Goal: Task Accomplishment & Management: Use online tool/utility

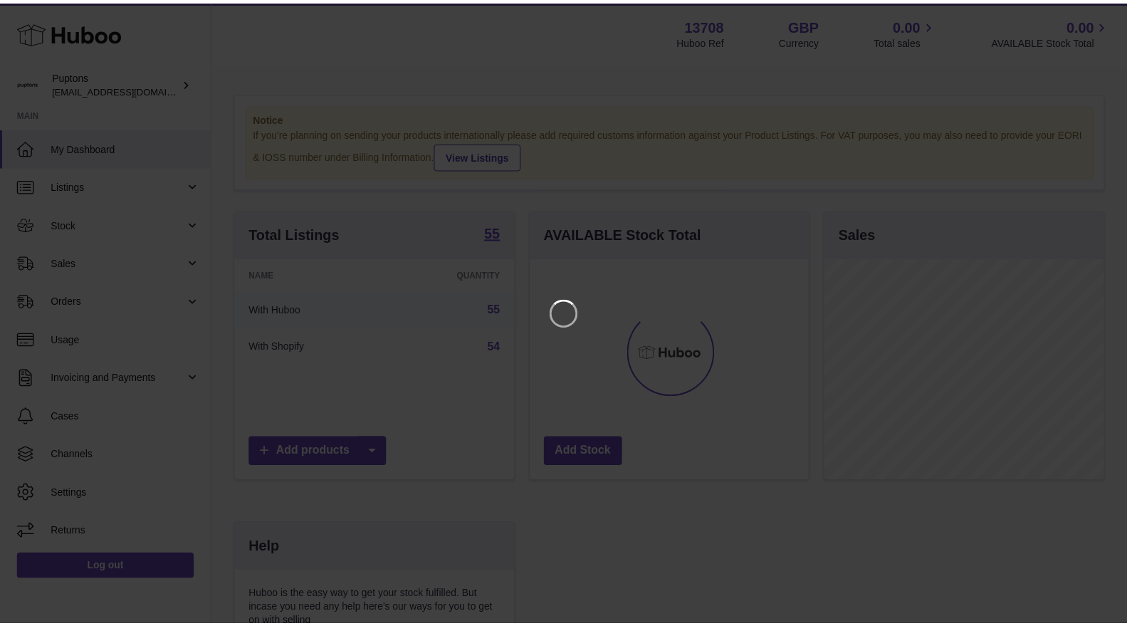
scroll to position [221, 283]
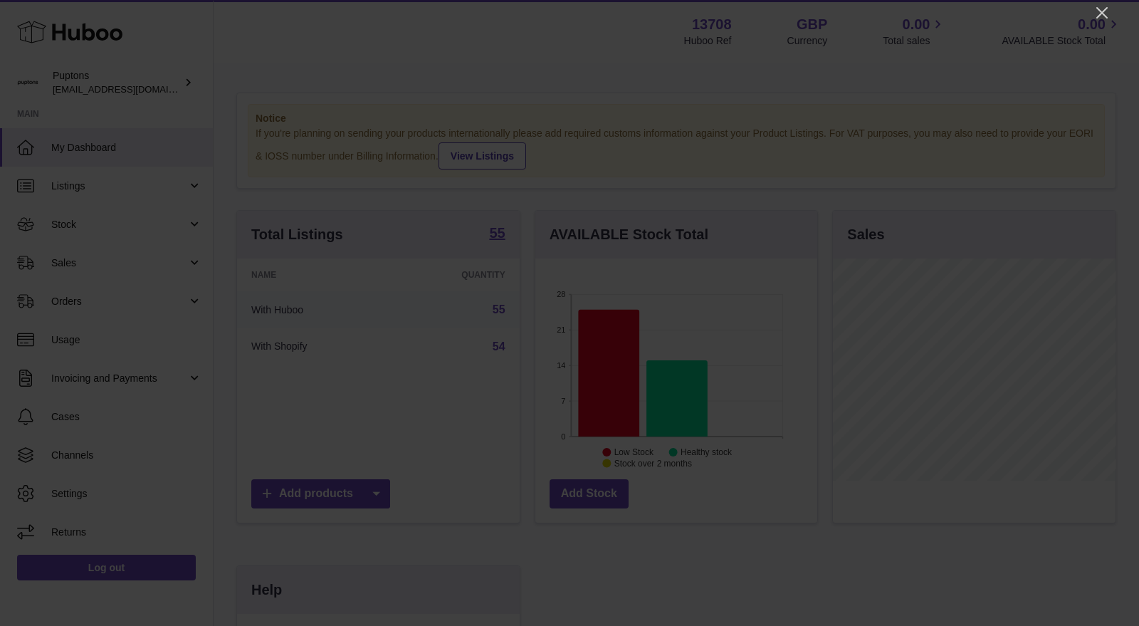
click at [1091, 16] on div at bounding box center [569, 313] width 1139 height 626
click at [1100, 10] on icon "Close" at bounding box center [1101, 12] width 11 height 11
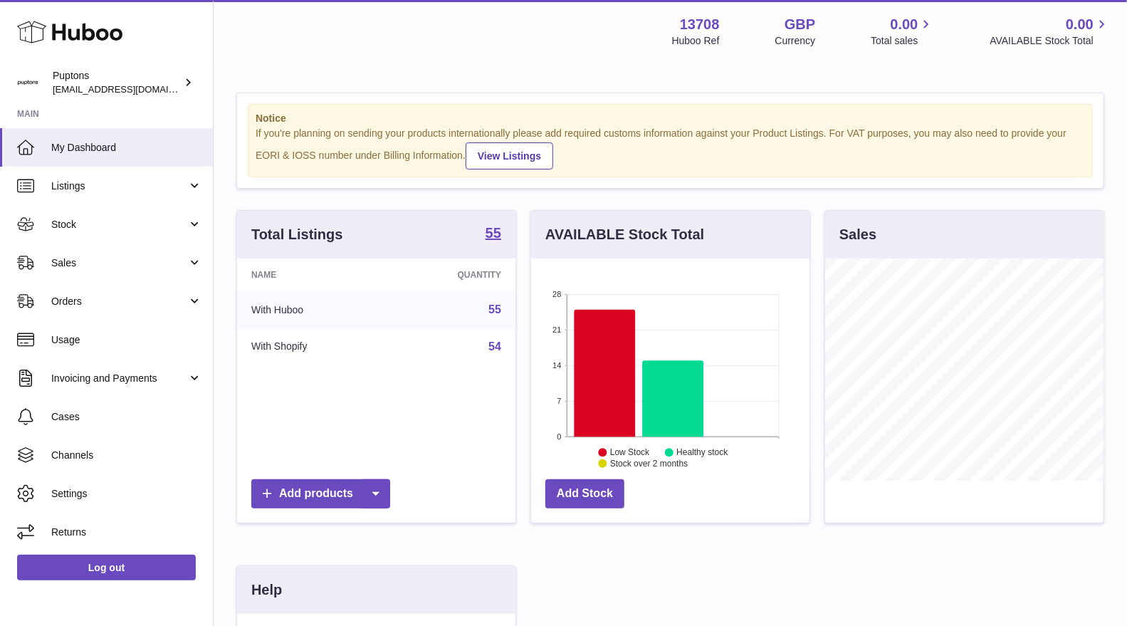
scroll to position [711775, 711718]
click at [83, 254] on link "Sales" at bounding box center [106, 263] width 213 height 38
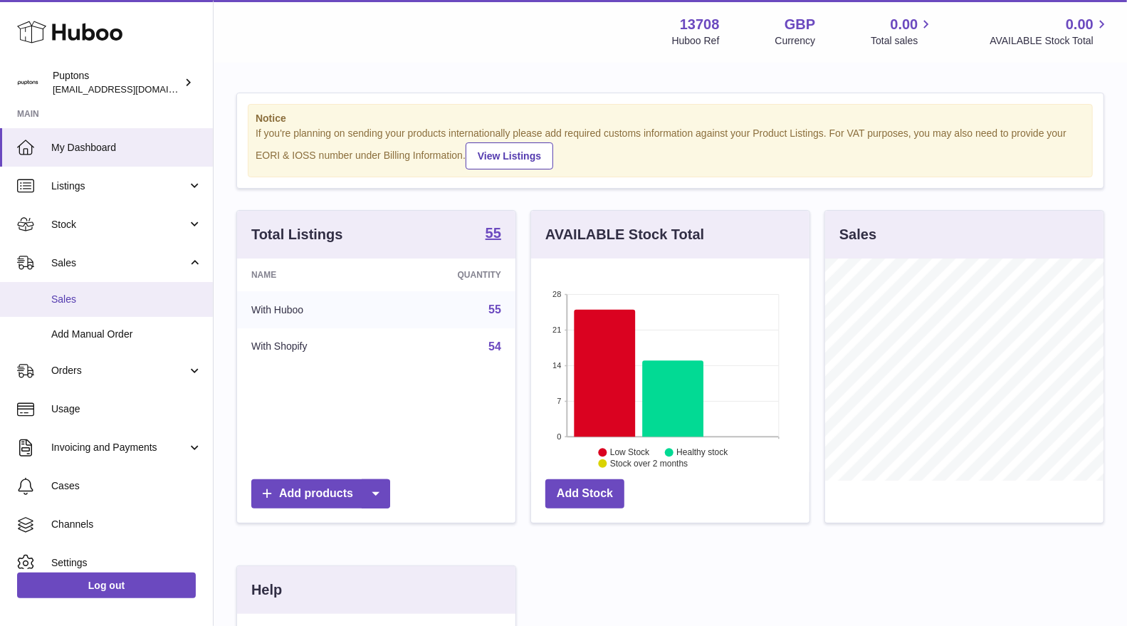
click at [93, 286] on link "Sales" at bounding box center [106, 299] width 213 height 35
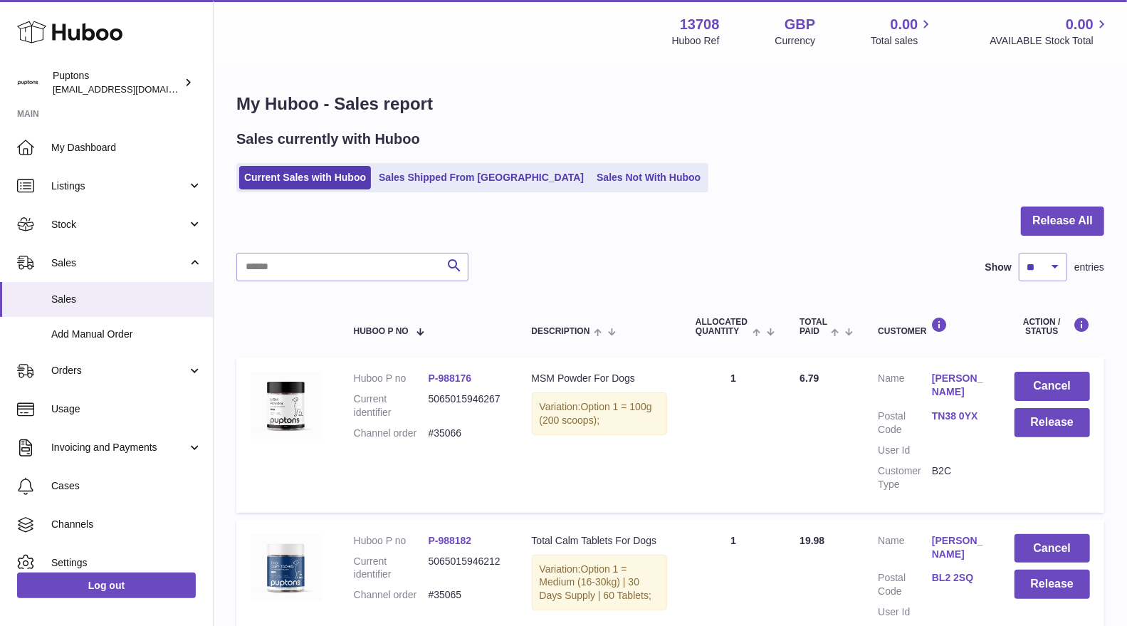
click at [347, 271] on input "text" at bounding box center [352, 267] width 232 height 28
paste input "*****"
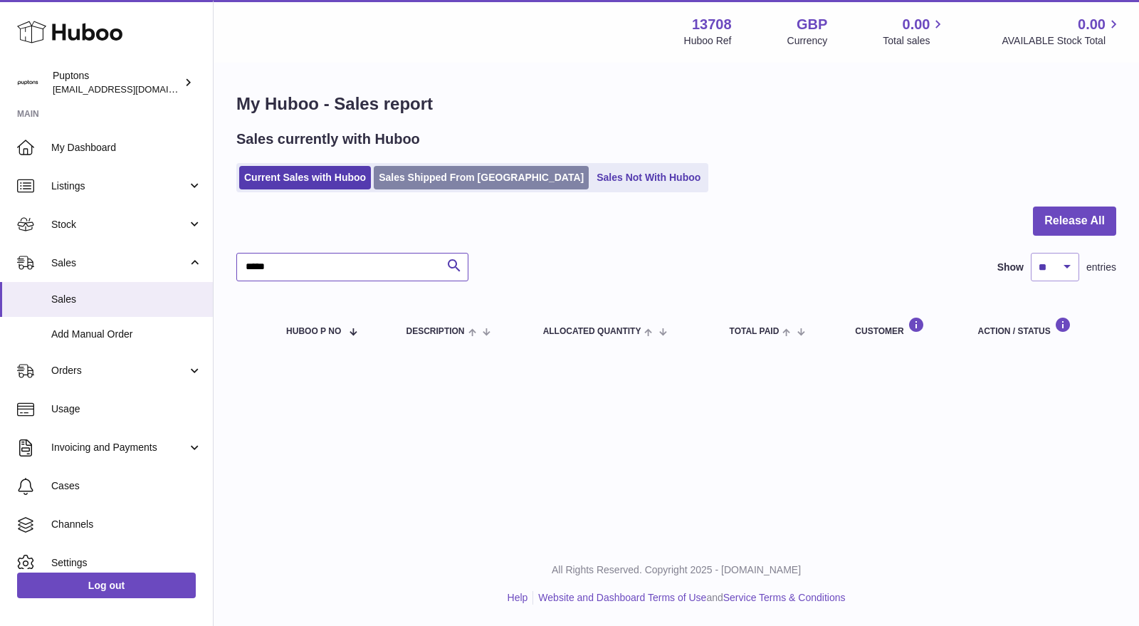
type input "*****"
click at [412, 179] on link "Sales Shipped From Huboo" at bounding box center [481, 177] width 215 height 23
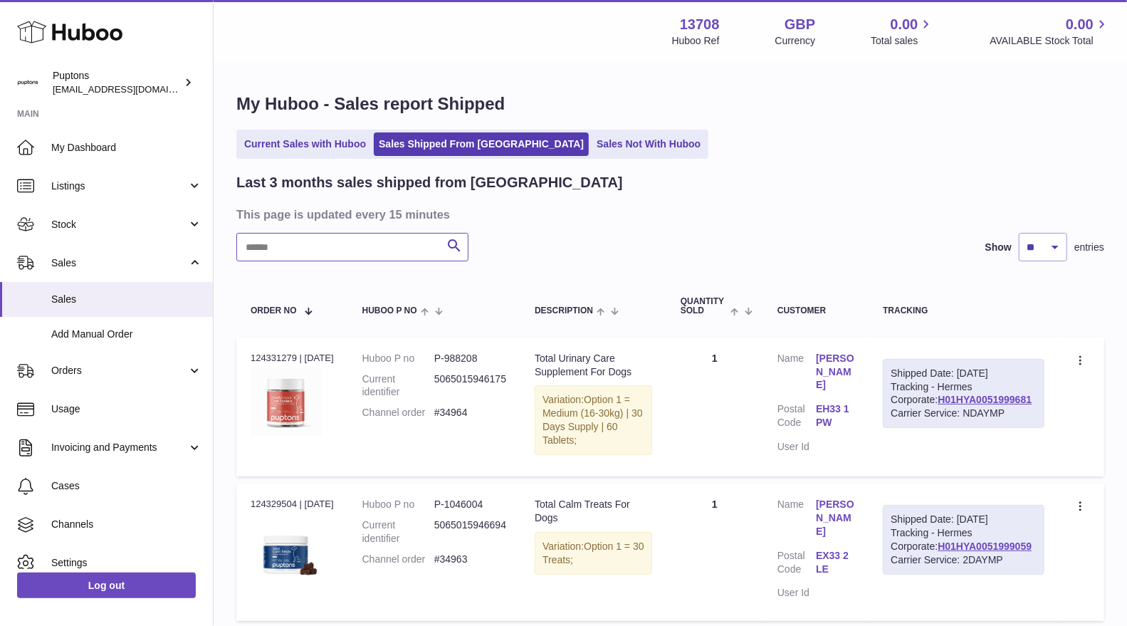
click at [338, 244] on input "text" at bounding box center [352, 247] width 232 height 28
paste input "*****"
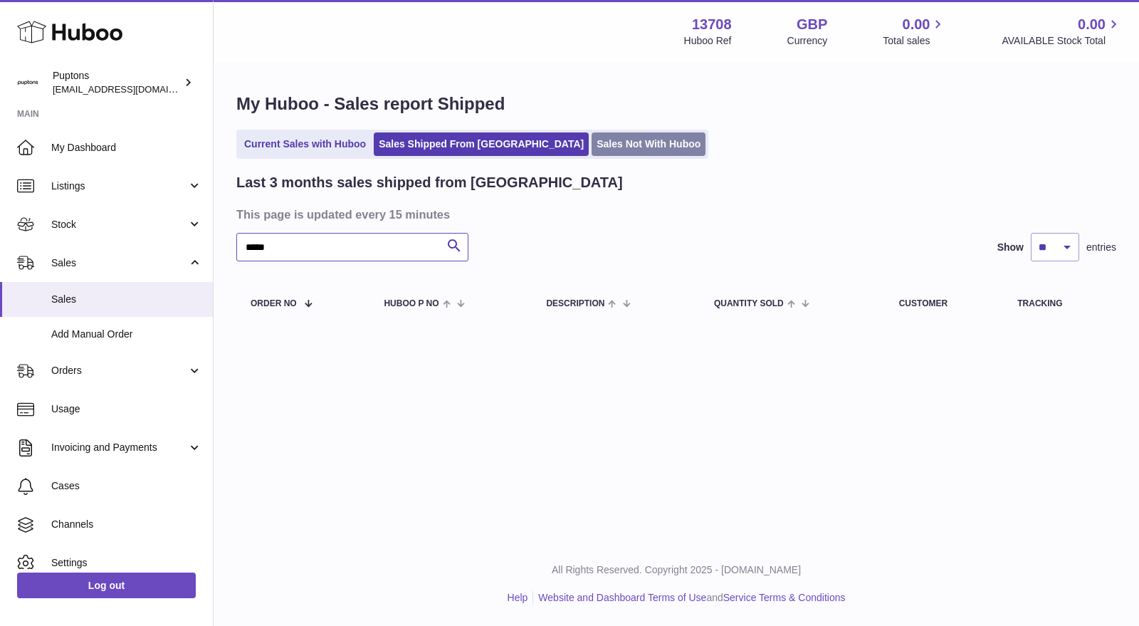
type input "*****"
click at [592, 143] on link "Sales Not With Huboo" at bounding box center [649, 143] width 114 height 23
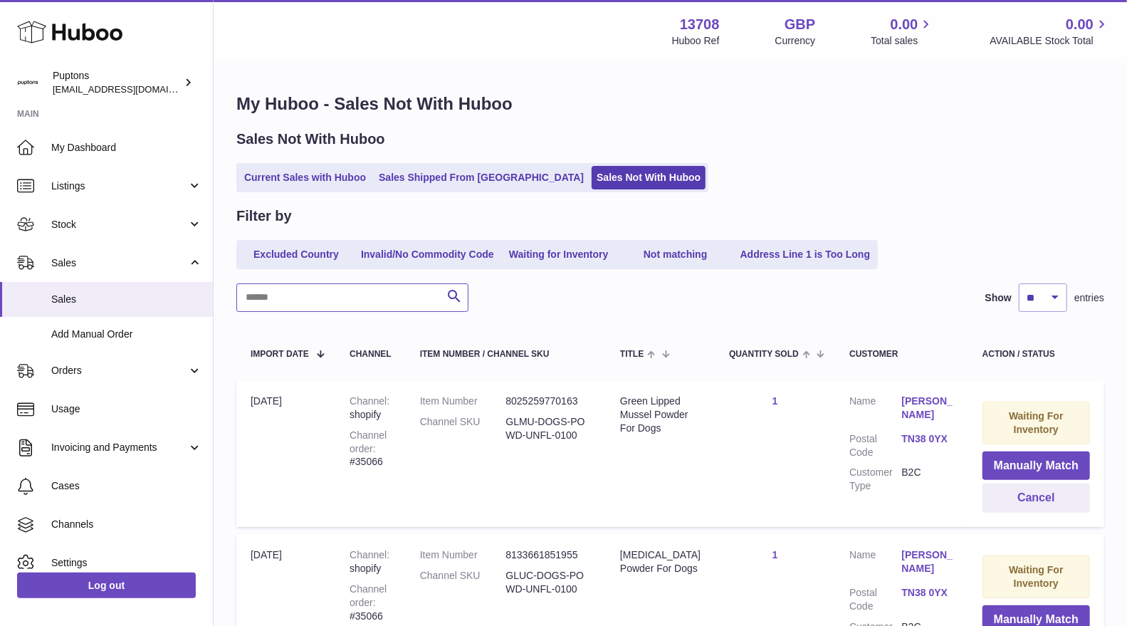
click at [330, 310] on input "text" at bounding box center [352, 297] width 232 height 28
paste input "*****"
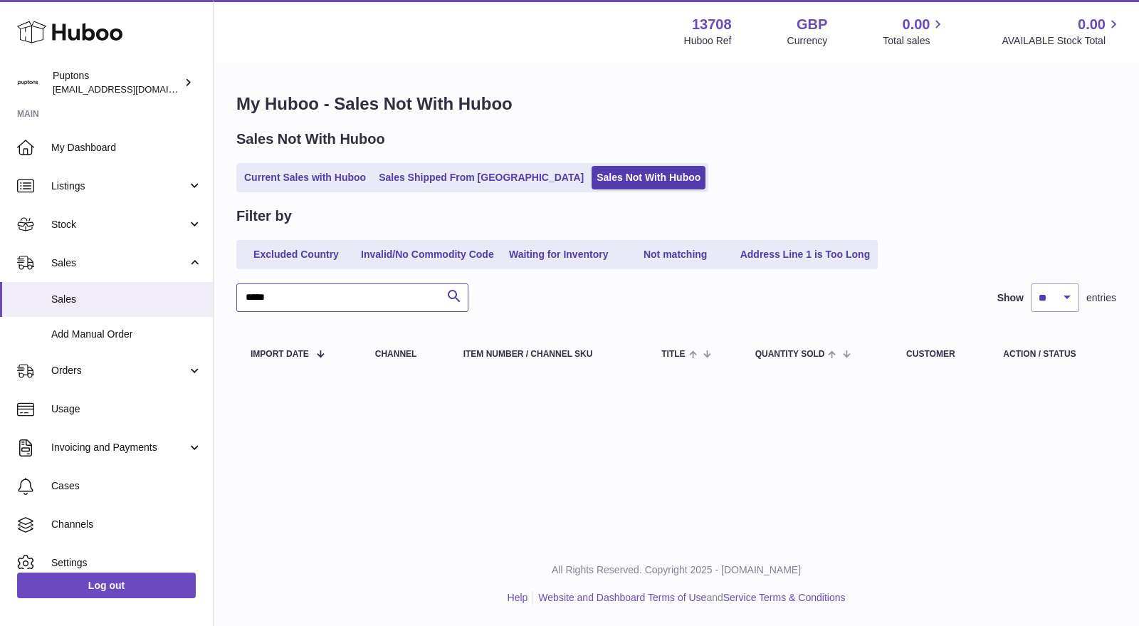
click at [308, 306] on input "*****" at bounding box center [352, 297] width 232 height 28
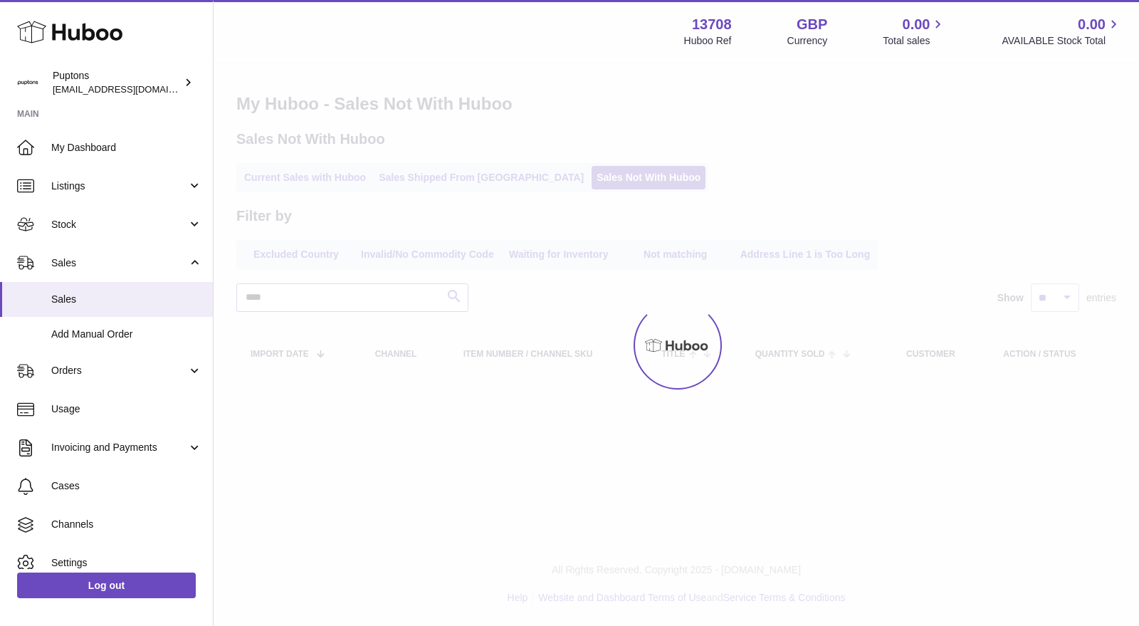
type input "*****"
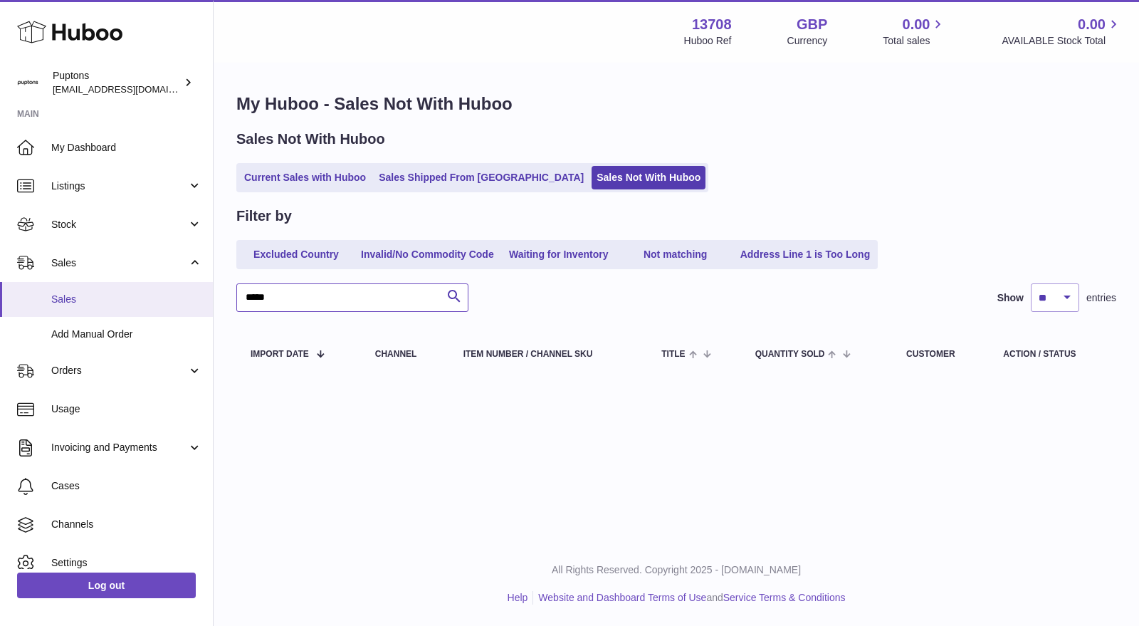
drag, startPoint x: 292, startPoint y: 290, endPoint x: 206, endPoint y: 311, distance: 87.9
click at [206, 311] on div "Huboo Puptons hello@puptons.com Main My Dashboard Listings Not with Huboo Listi…" at bounding box center [569, 313] width 1139 height 626
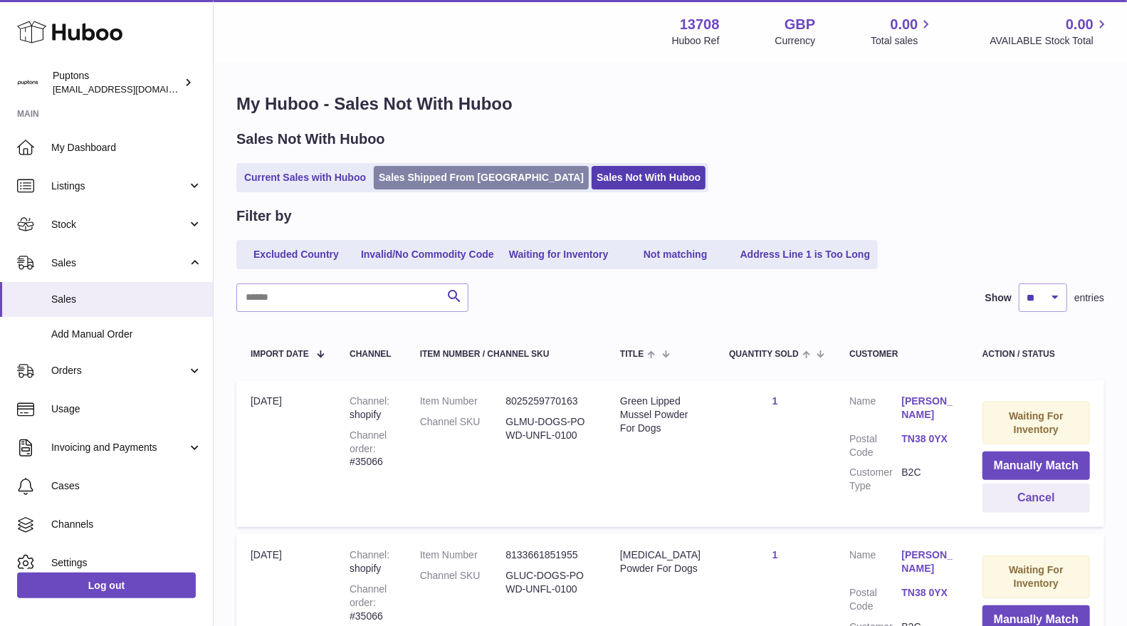
click at [407, 182] on link "Sales Shipped From Huboo" at bounding box center [481, 177] width 215 height 23
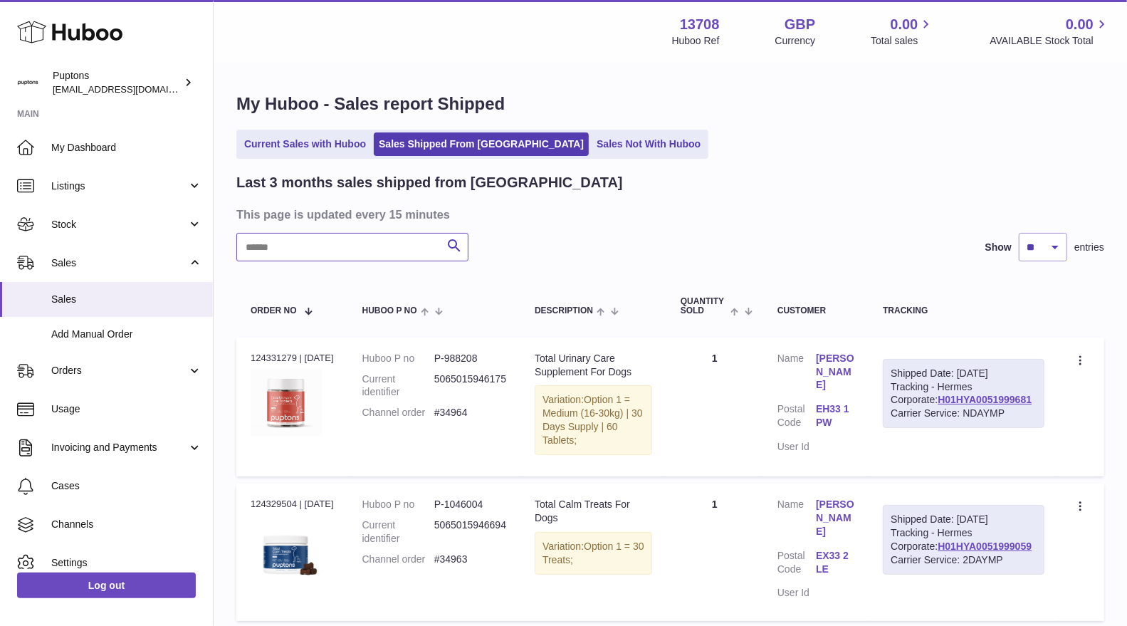
click at [329, 249] on input "text" at bounding box center [352, 247] width 232 height 28
paste input "*****"
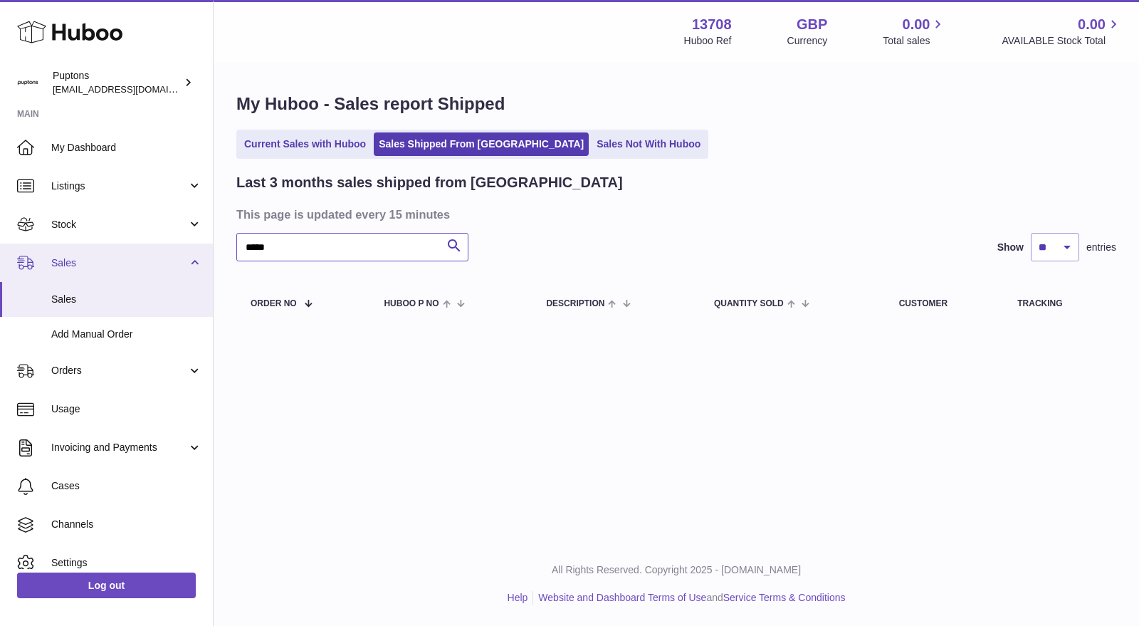
drag, startPoint x: 326, startPoint y: 244, endPoint x: 101, endPoint y: 264, distance: 225.9
click at [101, 264] on div "Huboo Puptons hello@puptons.com Main My Dashboard Listings Not with Huboo Listi…" at bounding box center [569, 313] width 1139 height 626
paste input "text"
type input "*****"
drag, startPoint x: 306, startPoint y: 251, endPoint x: 232, endPoint y: 263, distance: 75.0
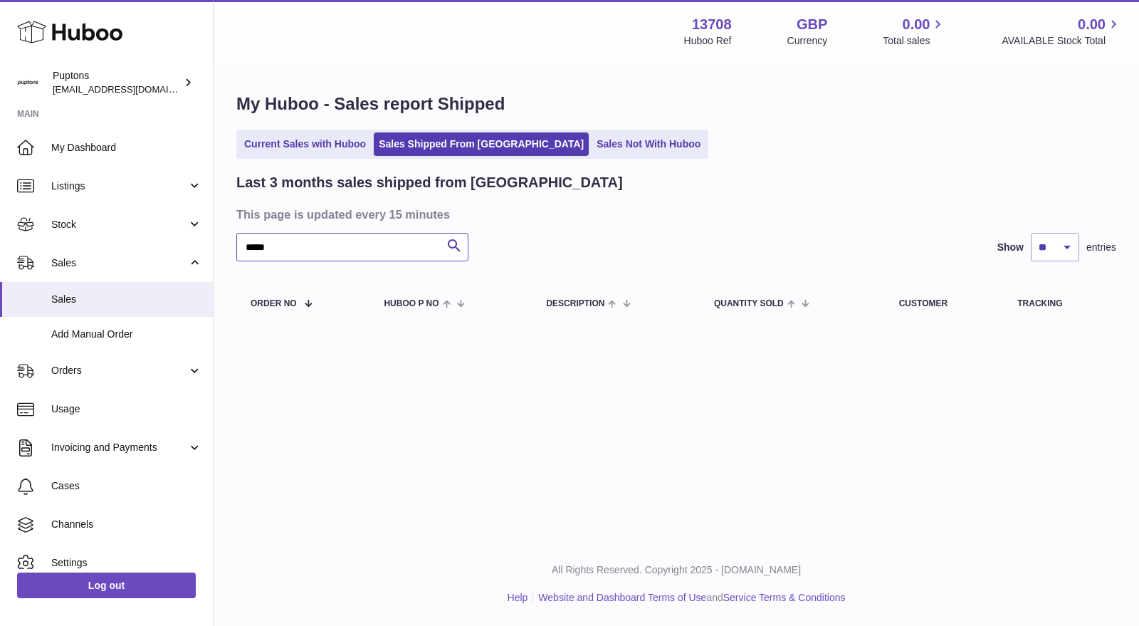
click at [234, 263] on div "My Huboo - Sales report Shipped Current Sales with Huboo Sales Shipped From Hub…" at bounding box center [677, 211] width 926 height 294
click at [289, 158] on ul "Current Sales with Huboo Sales Shipped From Huboo Sales Not With Huboo" at bounding box center [472, 144] width 472 height 29
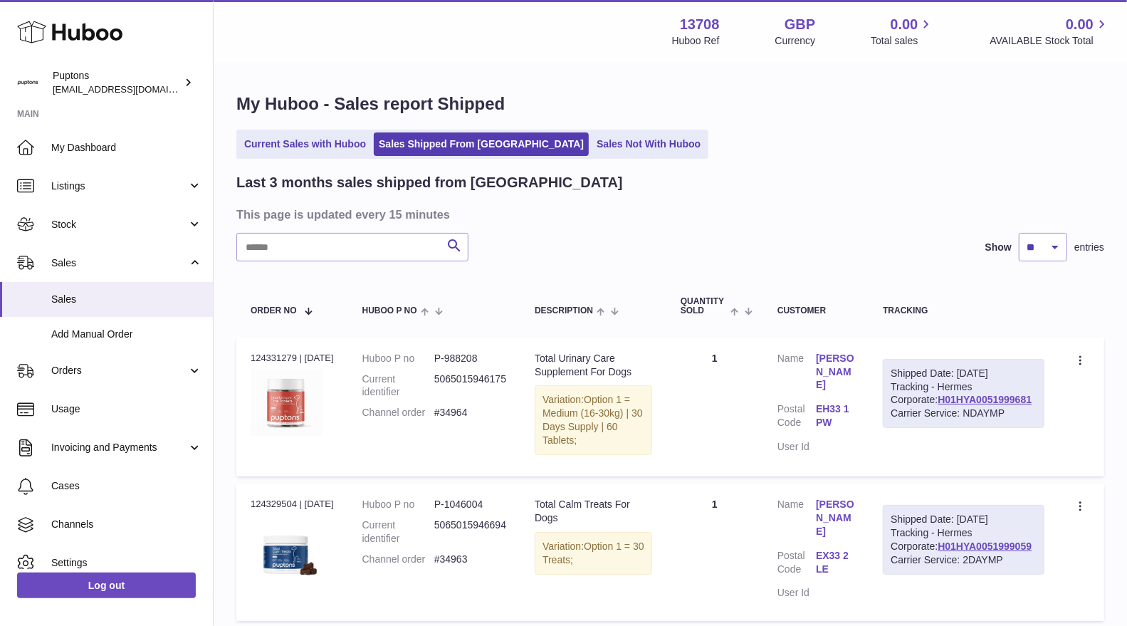
click at [290, 254] on input "text" at bounding box center [352, 247] width 232 height 28
paste input "*****"
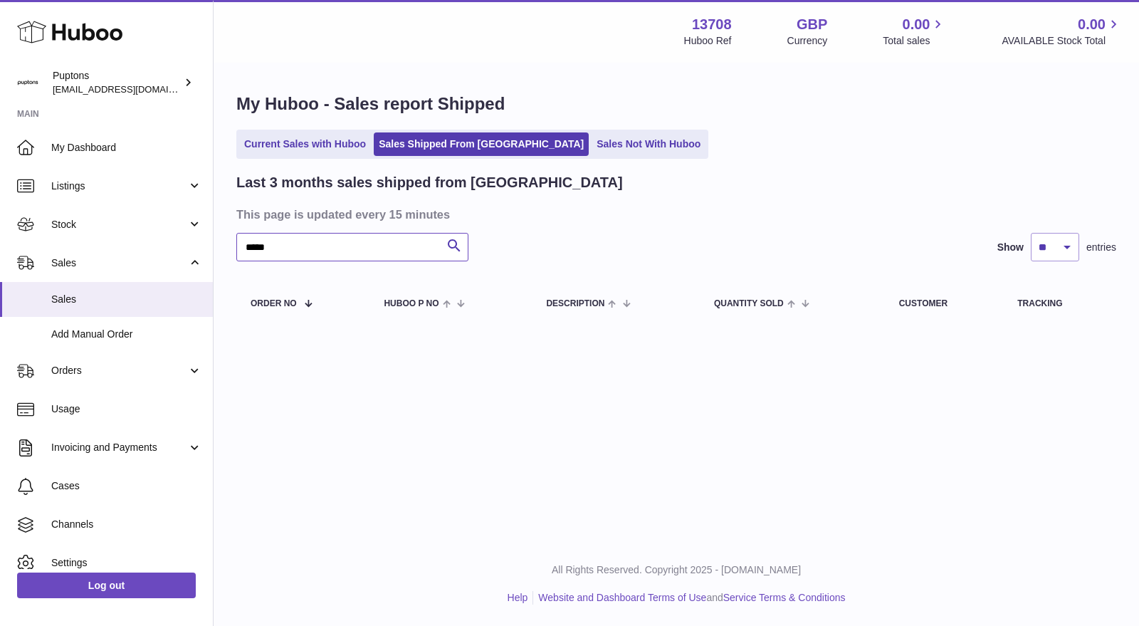
type input "*****"
click at [566, 129] on div "My Huboo - Sales report Shipped Current Sales with Huboo Sales Shipped From Hub…" at bounding box center [677, 211] width 926 height 294
click at [565, 156] on ul "Current Sales with Huboo Sales Shipped From Huboo Sales Not With Huboo" at bounding box center [472, 144] width 472 height 29
click at [592, 149] on link "Sales Not With Huboo" at bounding box center [649, 143] width 114 height 23
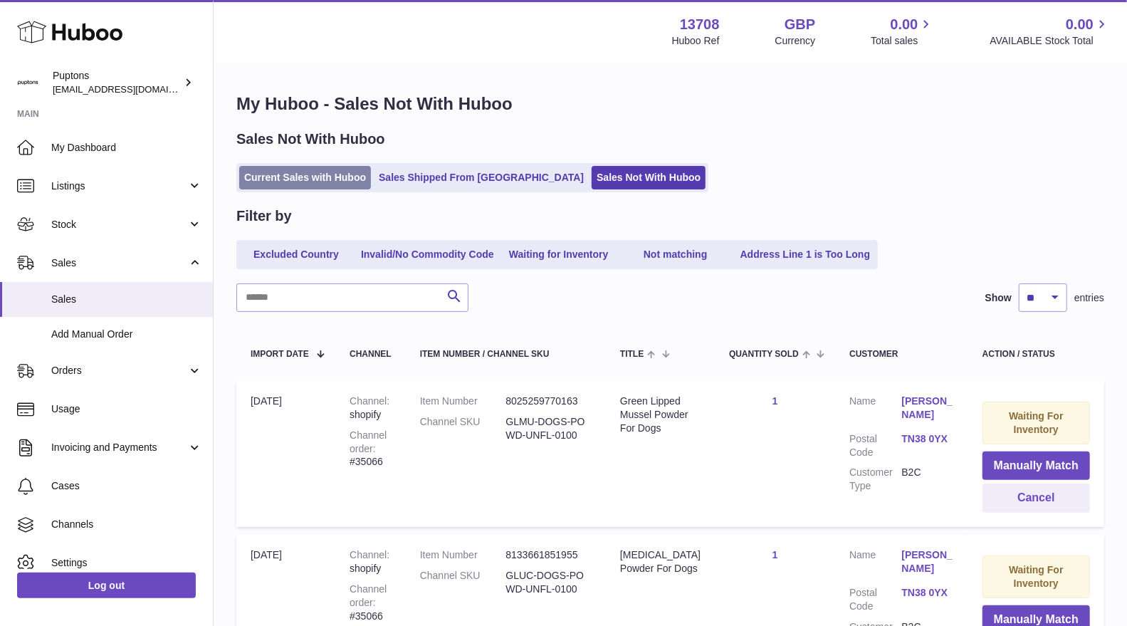
click at [347, 187] on link "Current Sales with Huboo" at bounding box center [305, 177] width 132 height 23
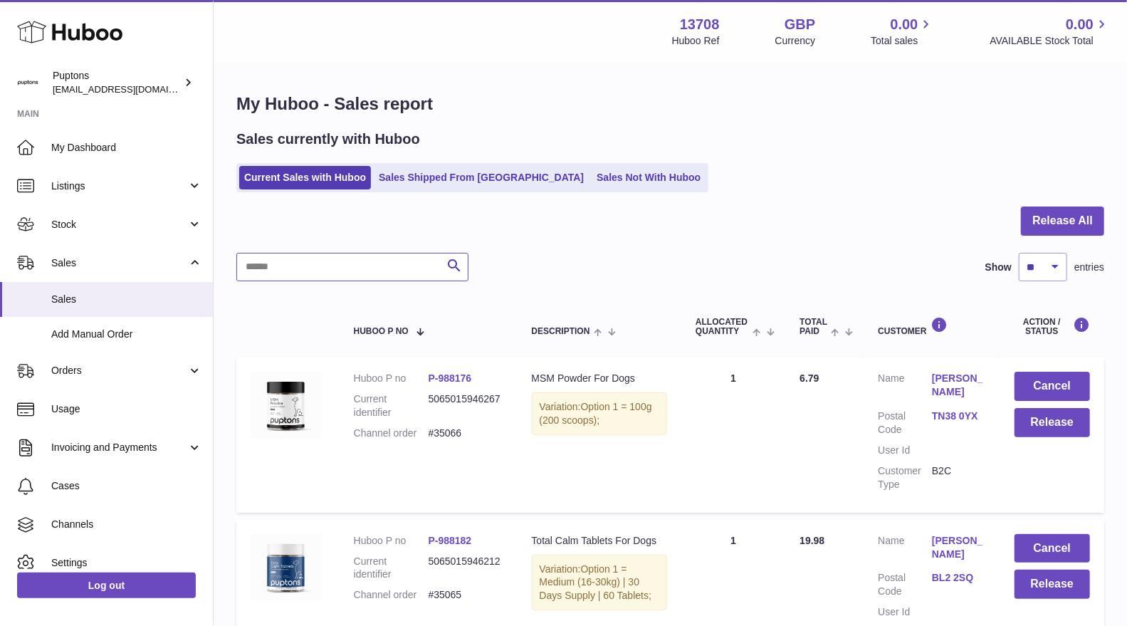
click at [292, 262] on input "text" at bounding box center [352, 267] width 232 height 28
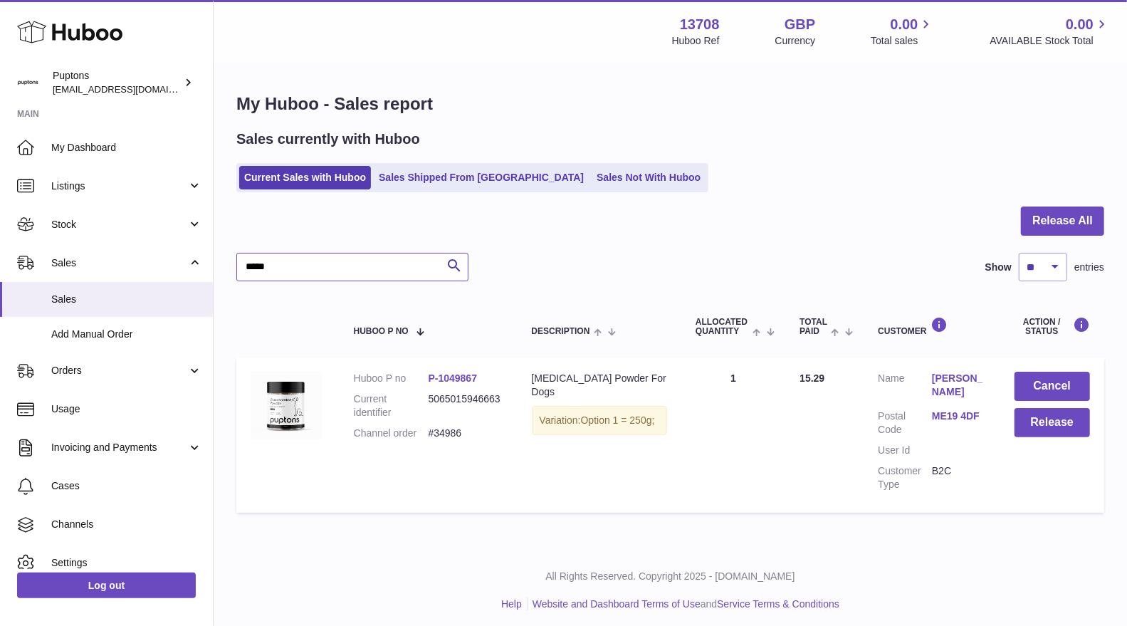
type input "*****"
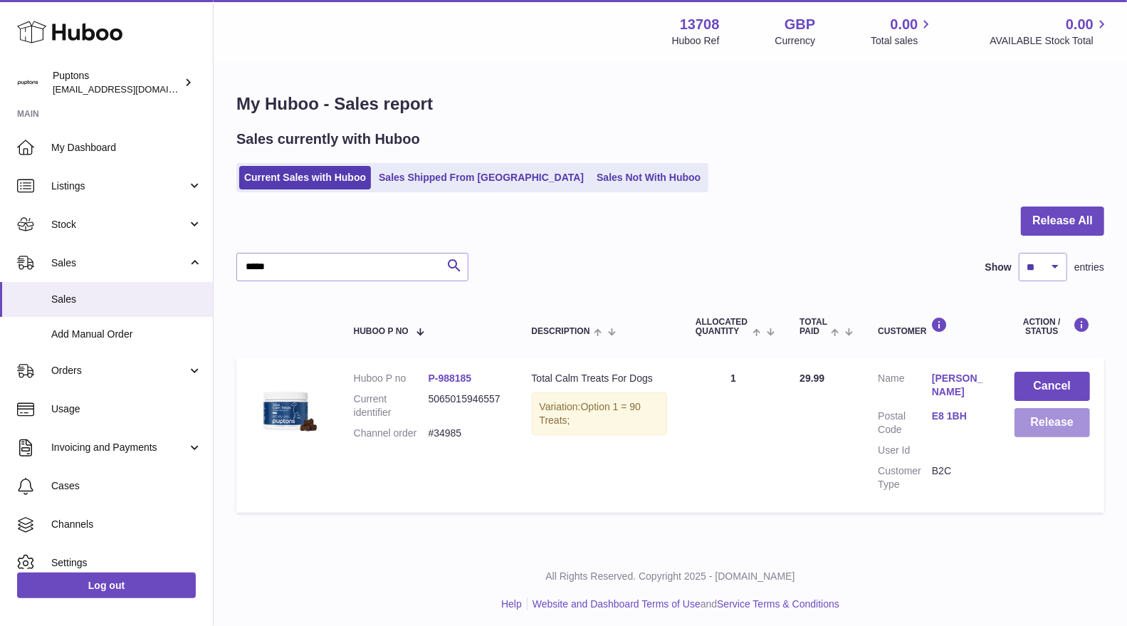
click at [1046, 428] on button "Release" at bounding box center [1052, 422] width 75 height 29
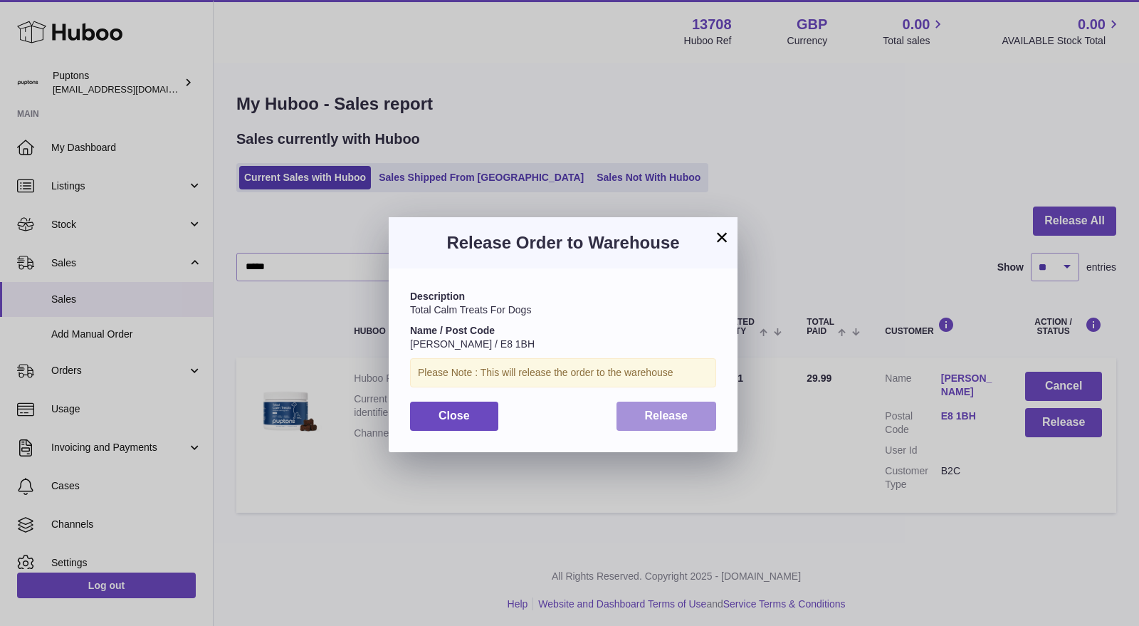
drag, startPoint x: 651, startPoint y: 415, endPoint x: 676, endPoint y: 427, distance: 27.7
click at [676, 429] on button "Release" at bounding box center [667, 416] width 100 height 29
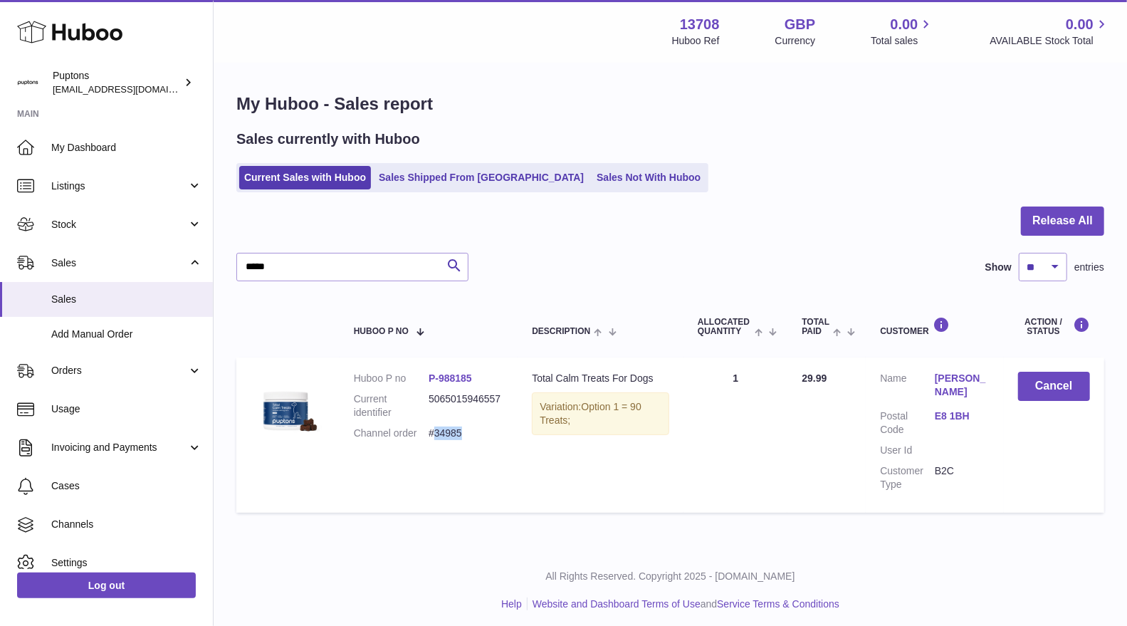
drag, startPoint x: 476, startPoint y: 435, endPoint x: 436, endPoint y: 435, distance: 39.2
click at [436, 435] on dd "#34985" at bounding box center [466, 433] width 75 height 14
copy dd "34985"
click at [56, 154] on link "My Dashboard" at bounding box center [106, 147] width 213 height 38
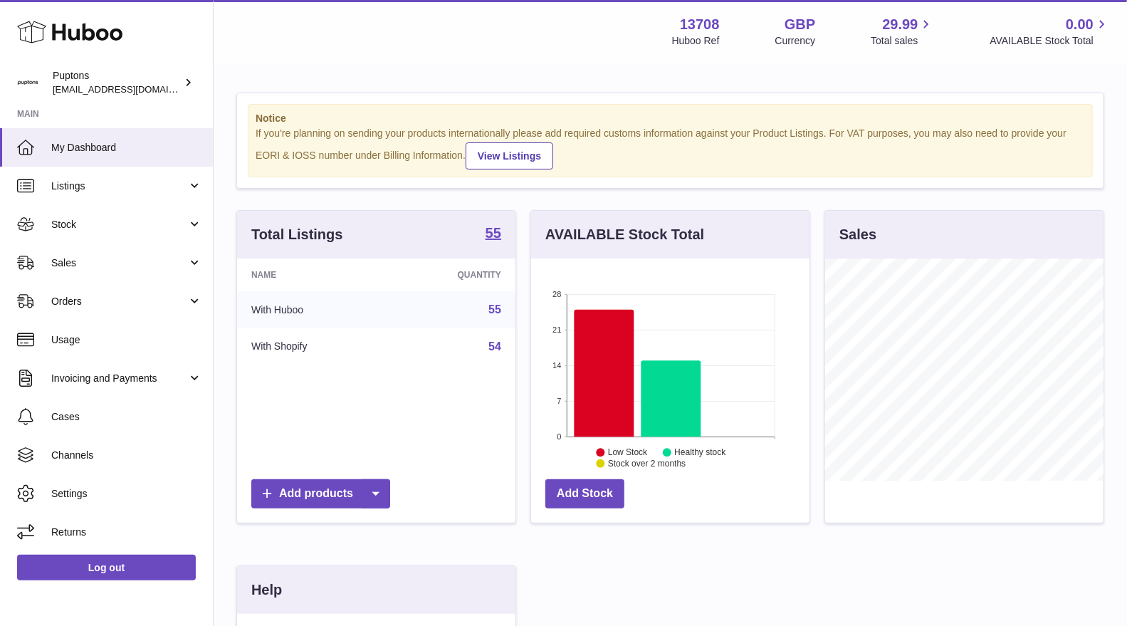
scroll to position [221, 278]
click at [75, 259] on span "Sales" at bounding box center [119, 263] width 136 height 14
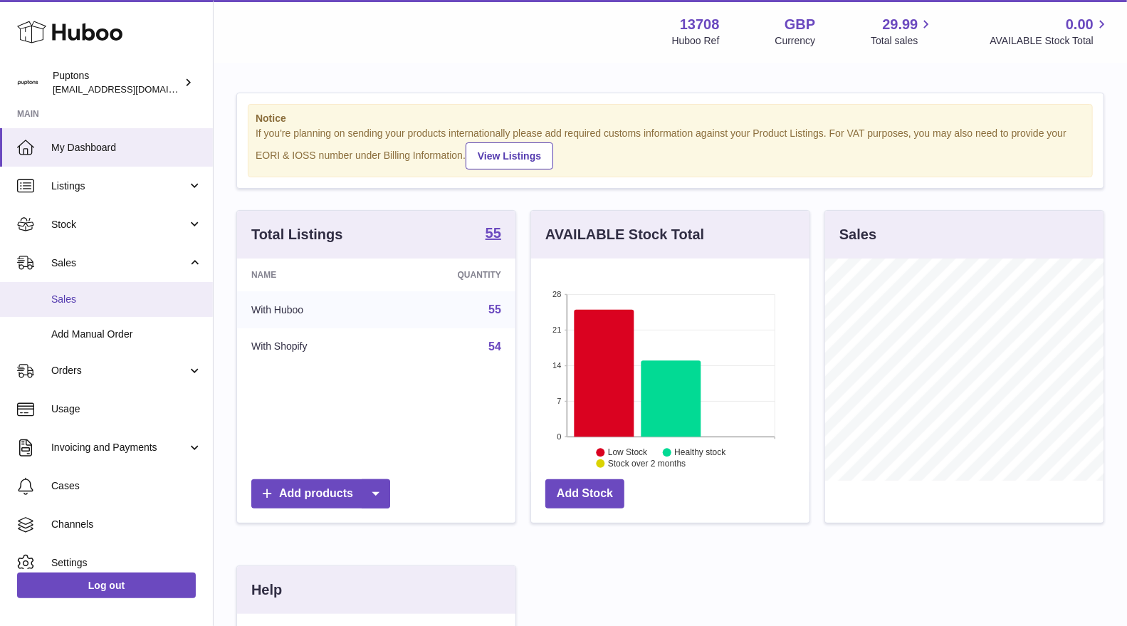
click at [91, 300] on span "Sales" at bounding box center [126, 300] width 151 height 14
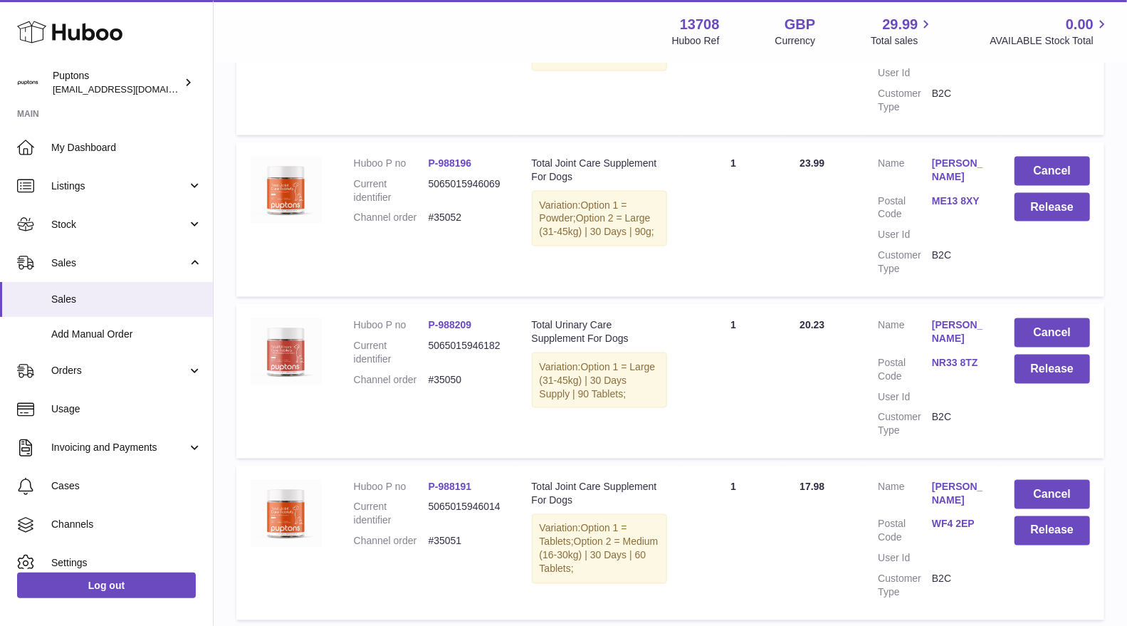
scroll to position [1472, 0]
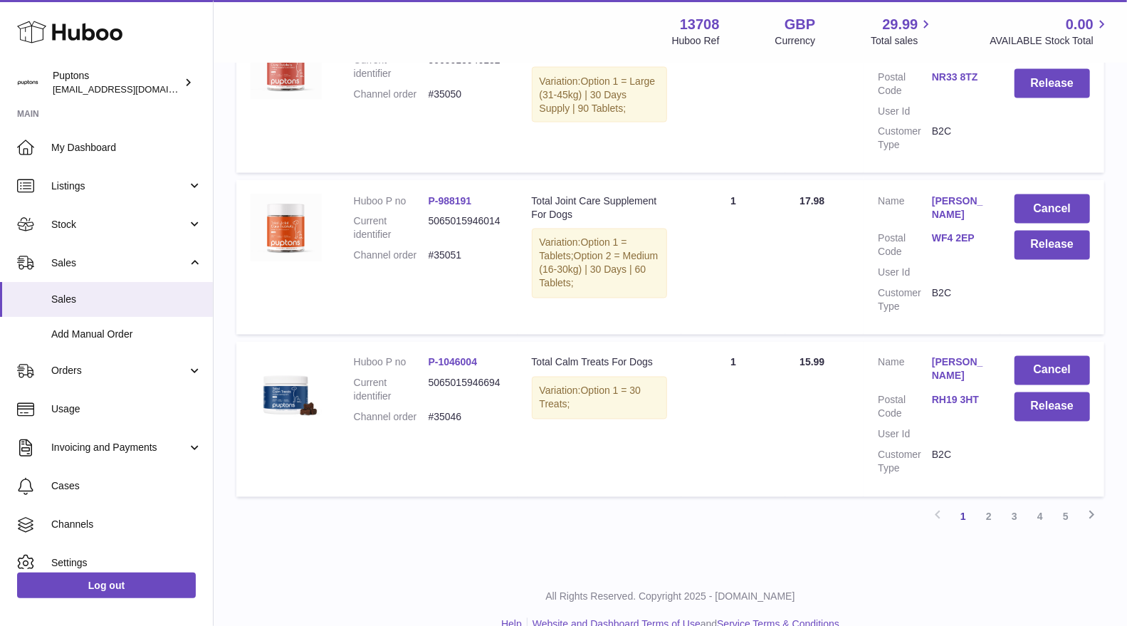
click at [450, 411] on dd "#35046" at bounding box center [466, 418] width 75 height 14
copy dd "35046"
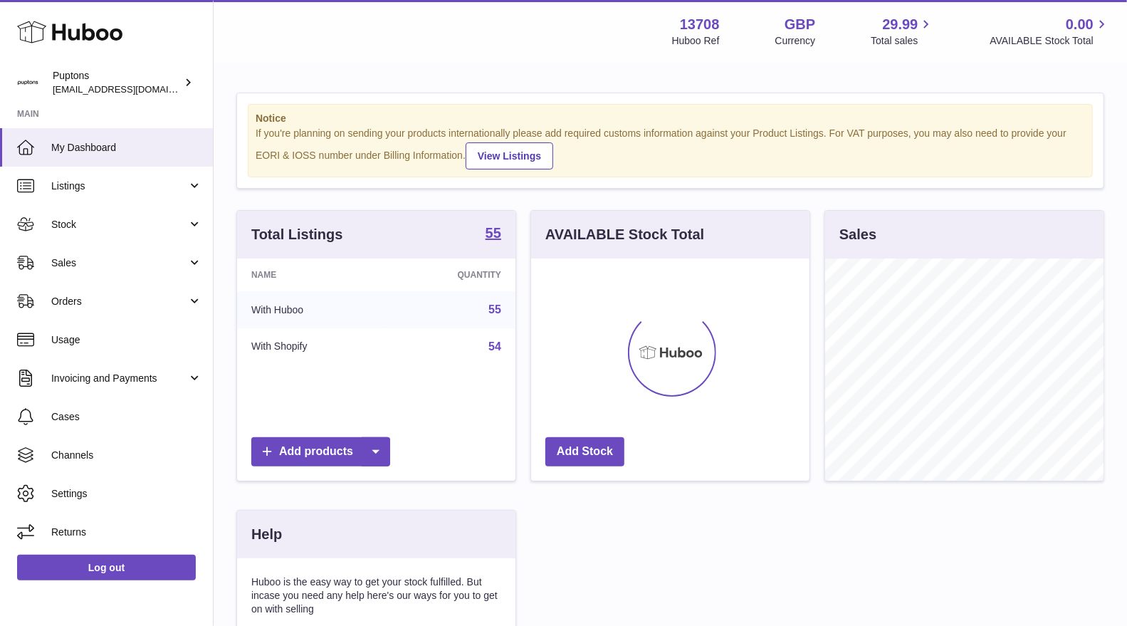
scroll to position [221, 278]
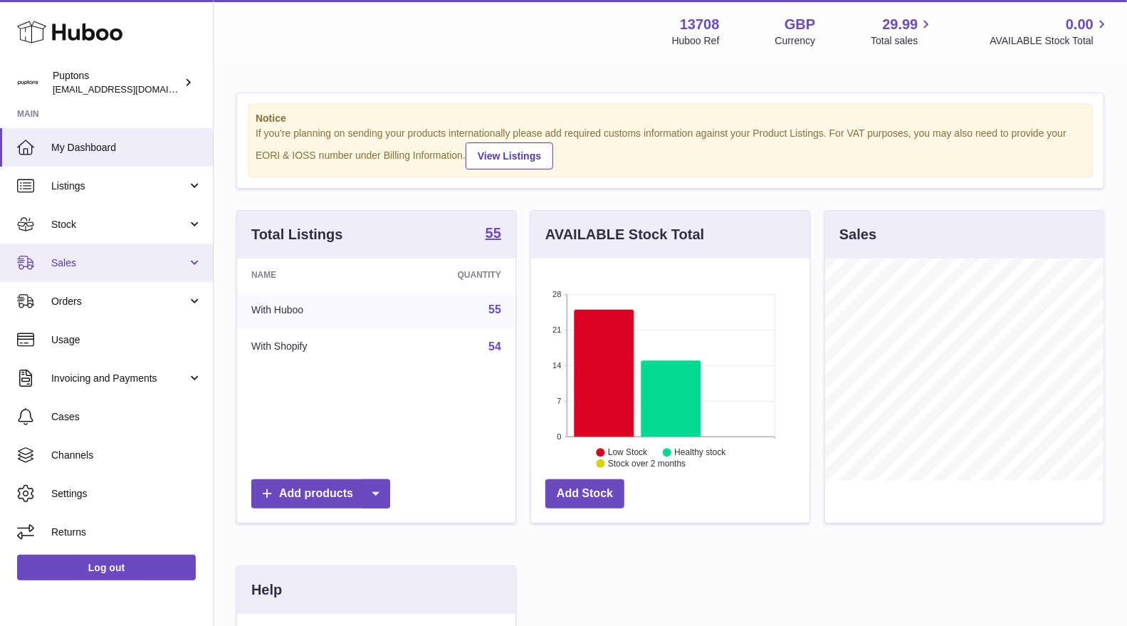
click at [112, 263] on span "Sales" at bounding box center [119, 263] width 136 height 14
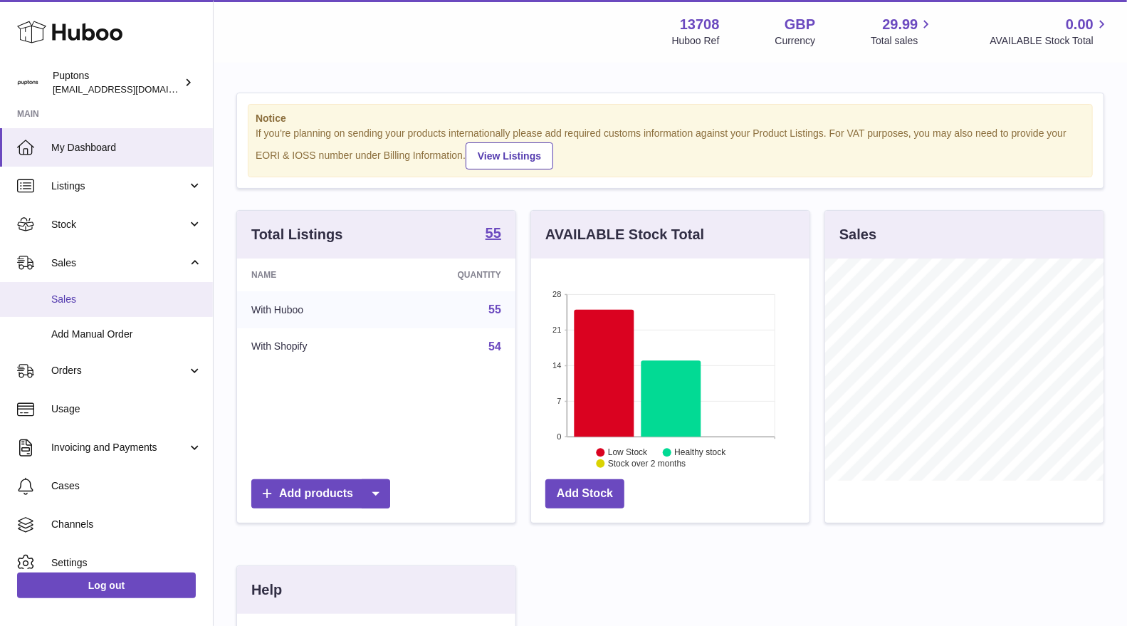
click at [103, 300] on span "Sales" at bounding box center [126, 300] width 151 height 14
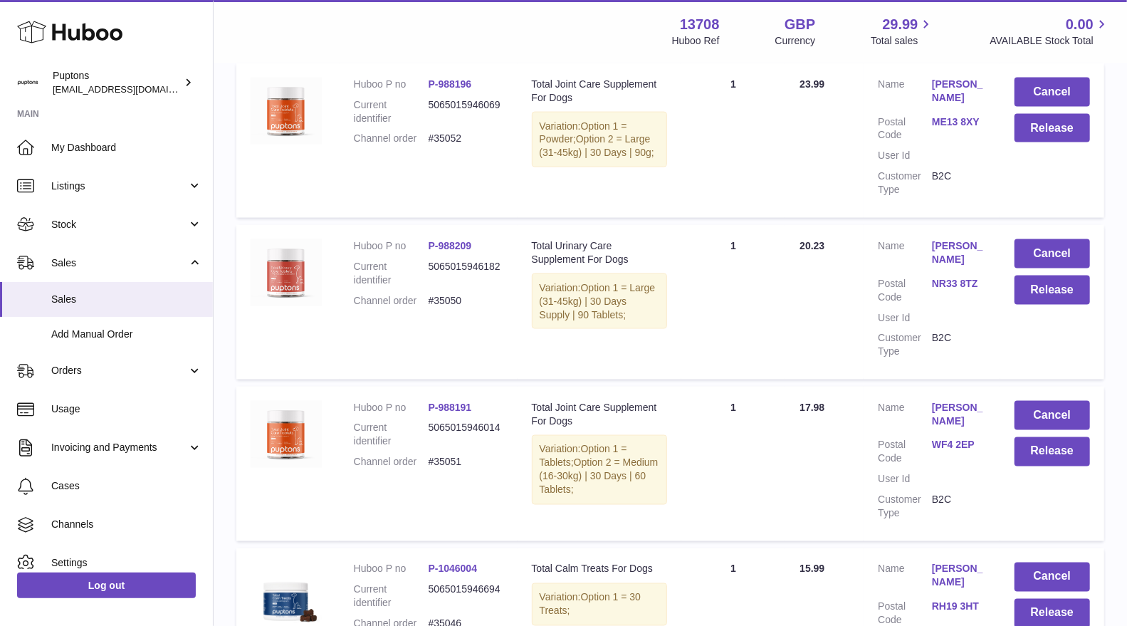
scroll to position [1472, 0]
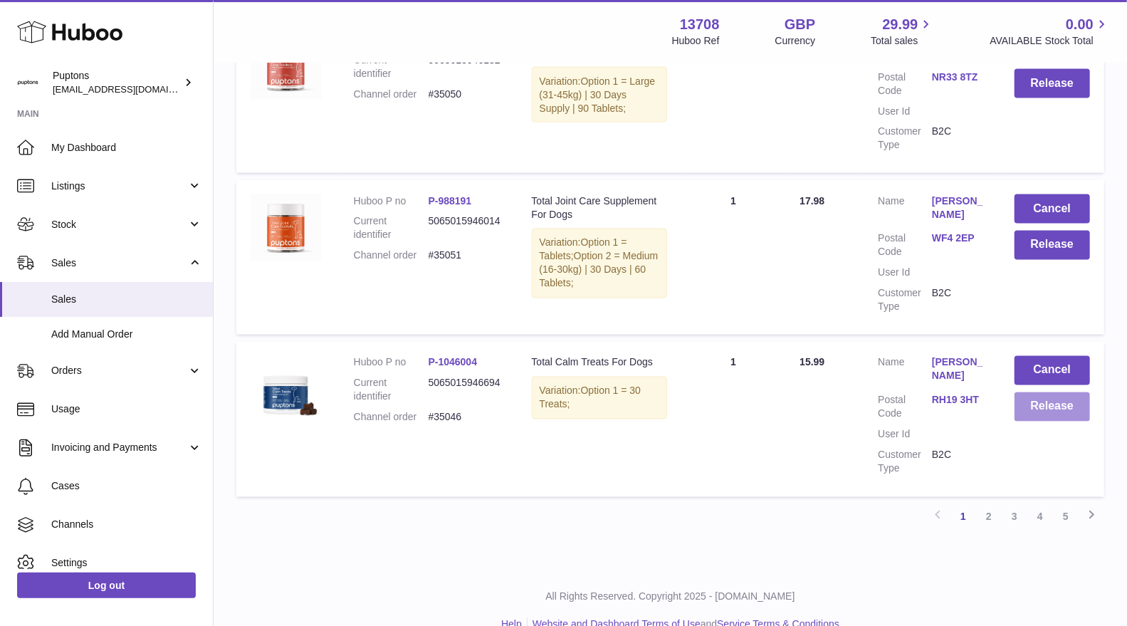
click at [1037, 392] on button "Release" at bounding box center [1052, 406] width 75 height 29
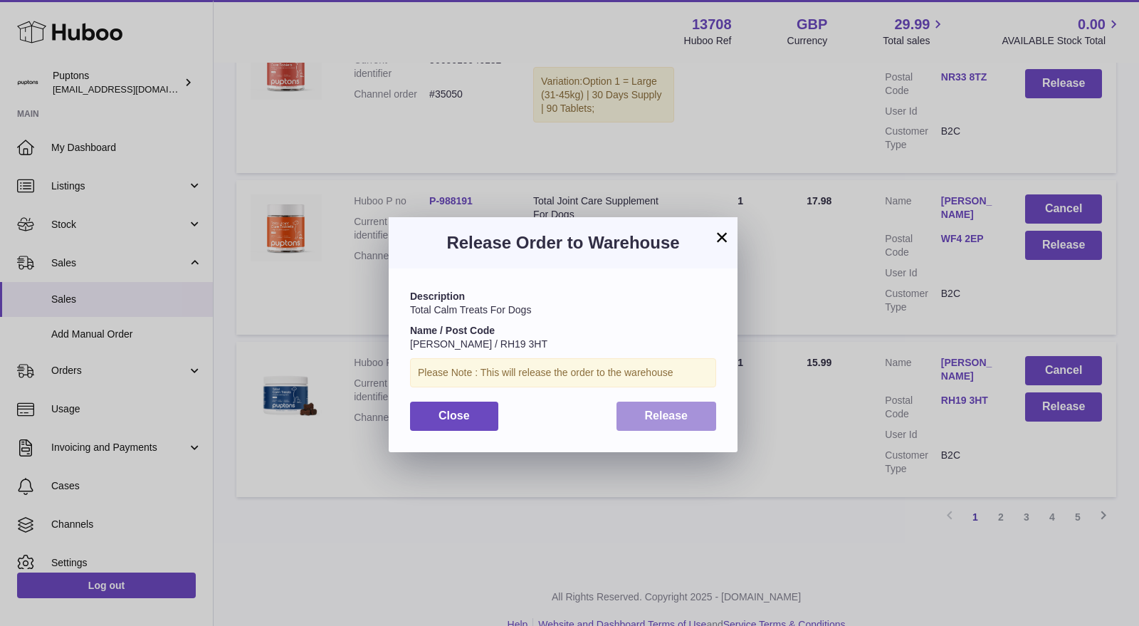
click at [638, 415] on button "Release" at bounding box center [667, 416] width 100 height 29
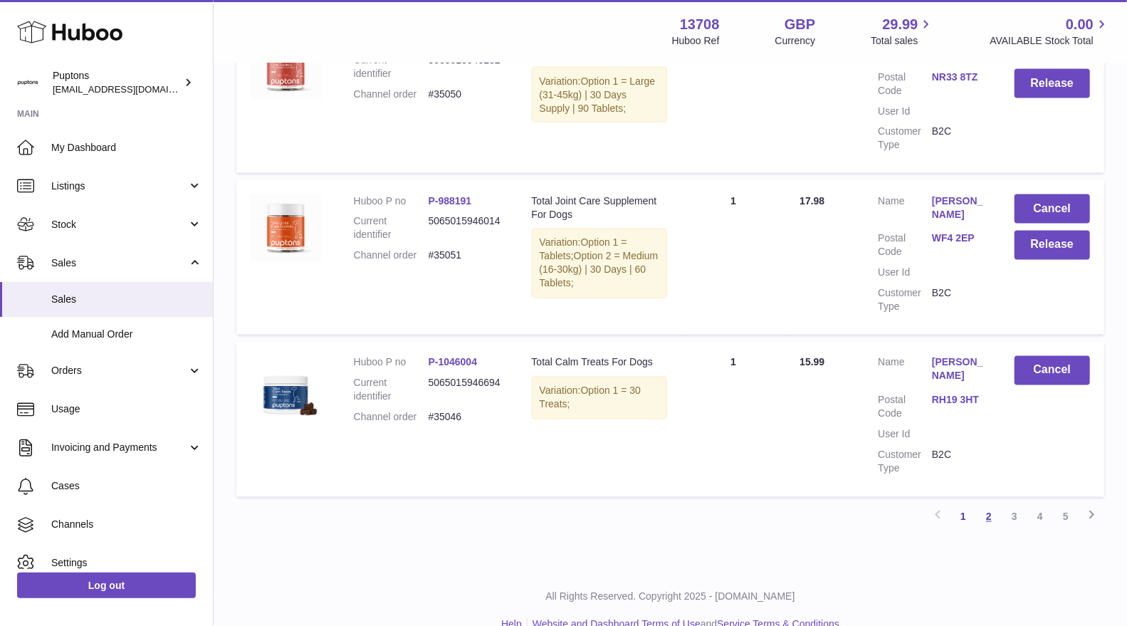
click at [990, 504] on link "2" at bounding box center [989, 517] width 26 height 26
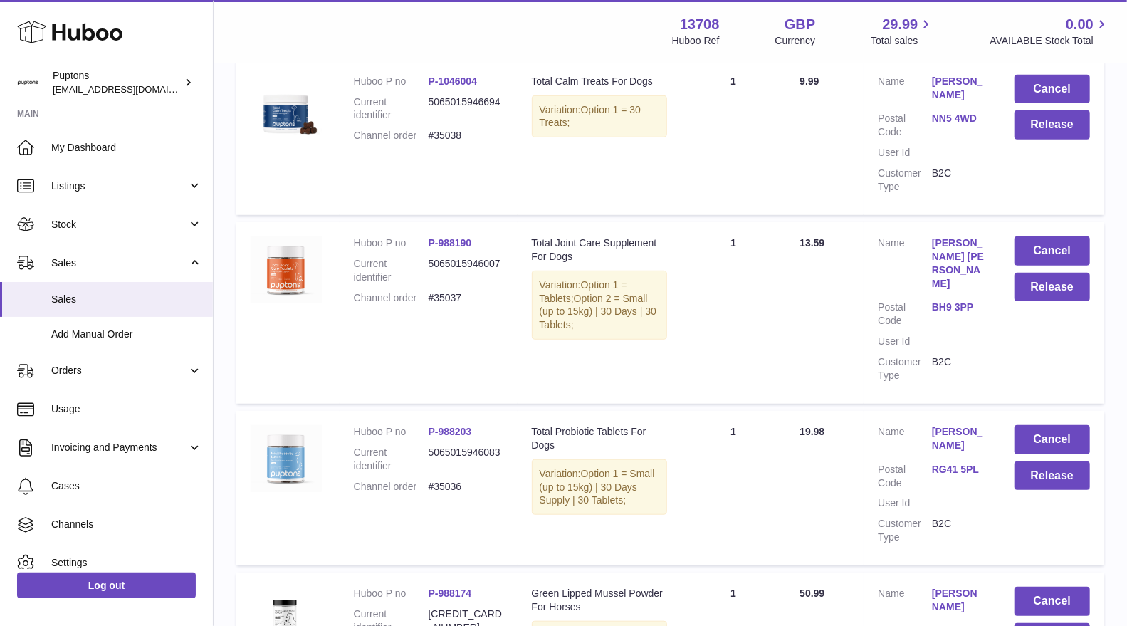
scroll to position [222, 0]
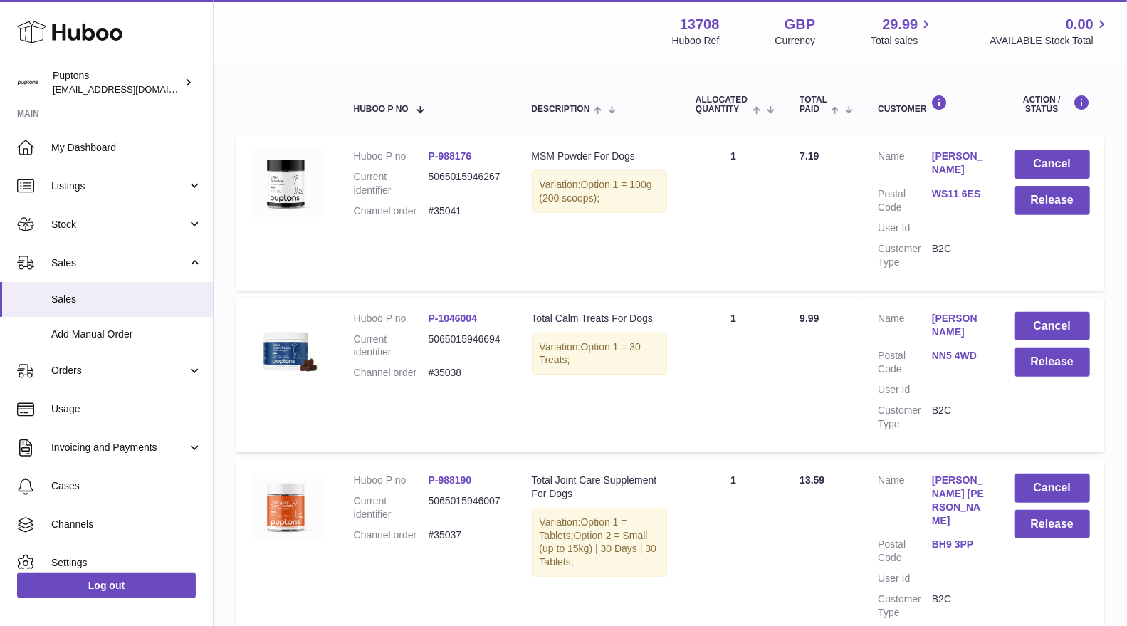
click at [446, 375] on dd "#35038" at bounding box center [466, 373] width 75 height 14
copy dd "35038"
click at [1071, 367] on button "Release" at bounding box center [1052, 361] width 75 height 29
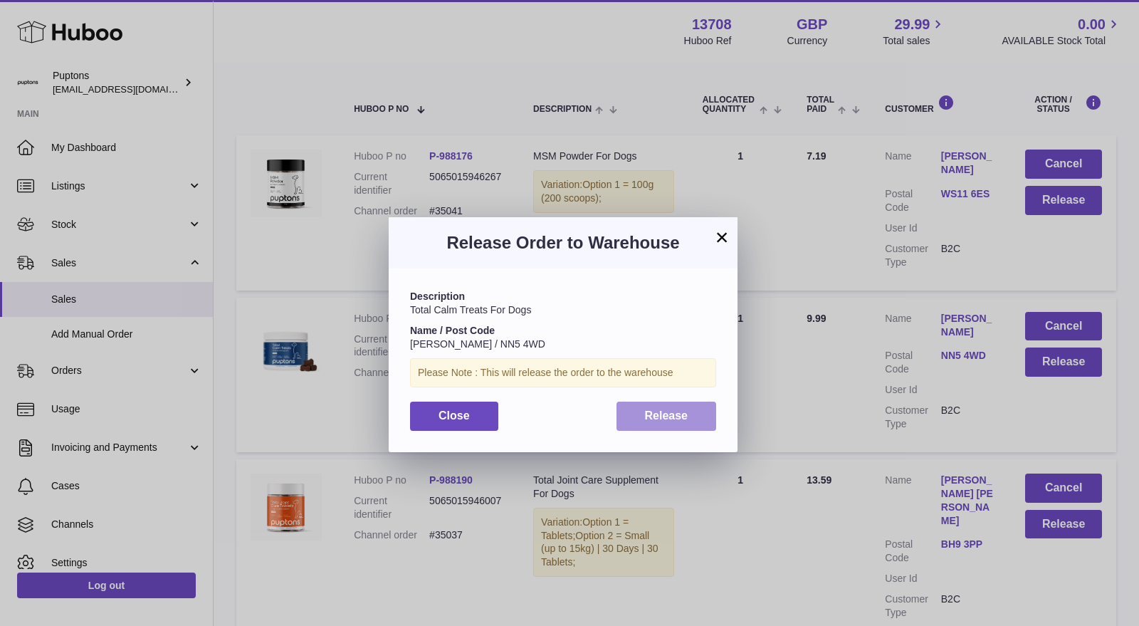
click at [674, 419] on span "Release" at bounding box center [666, 415] width 43 height 12
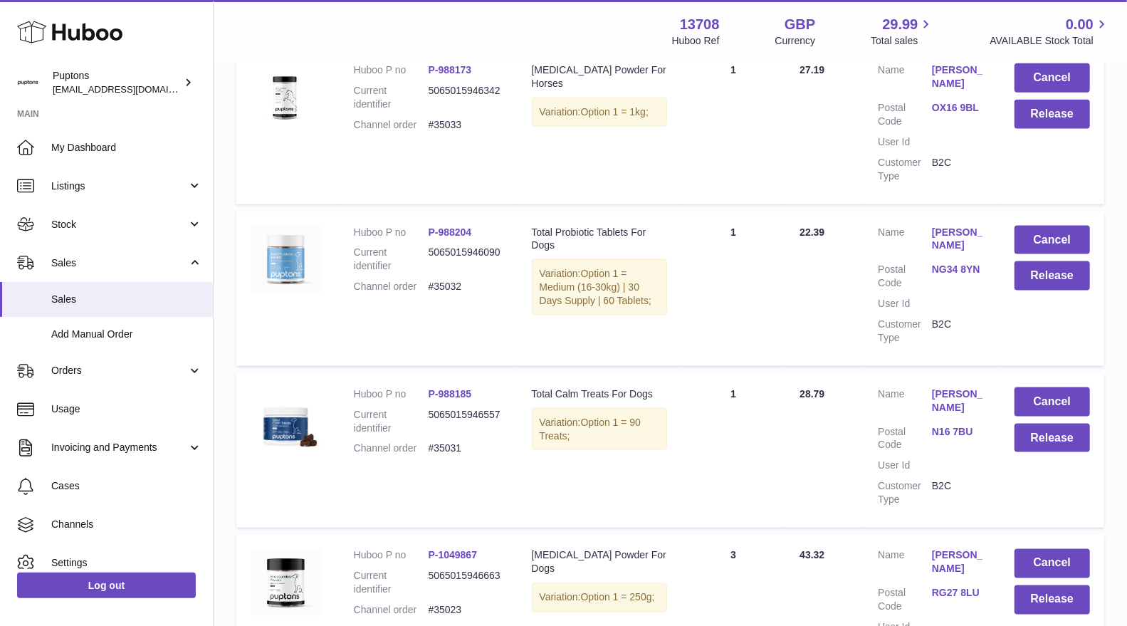
scroll to position [1171, 0]
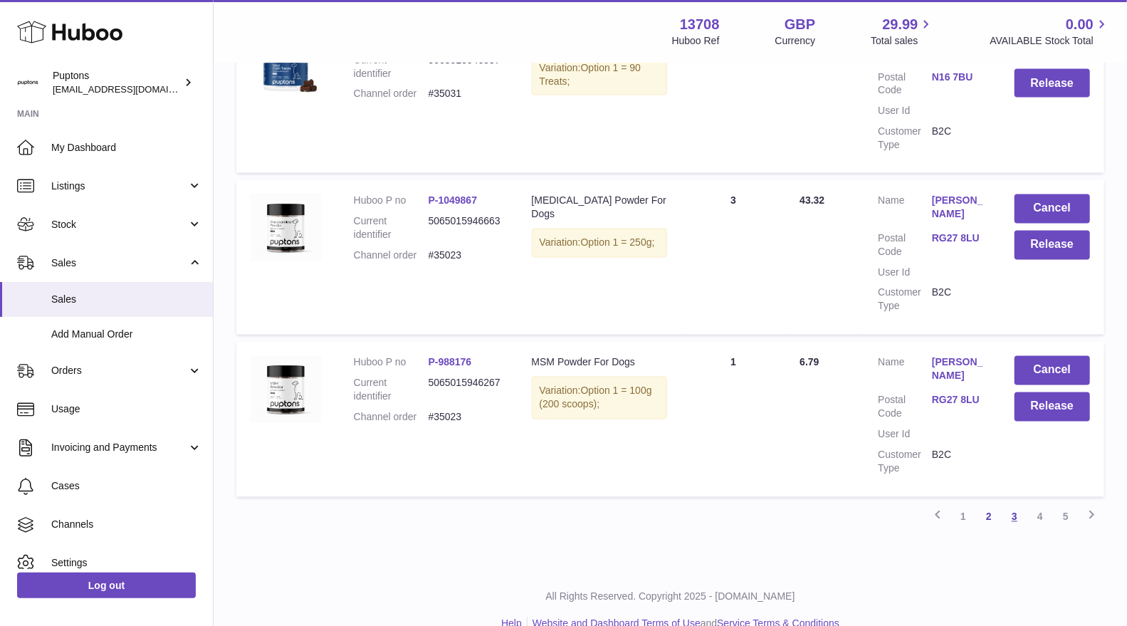
click at [1015, 504] on link "3" at bounding box center [1015, 517] width 26 height 26
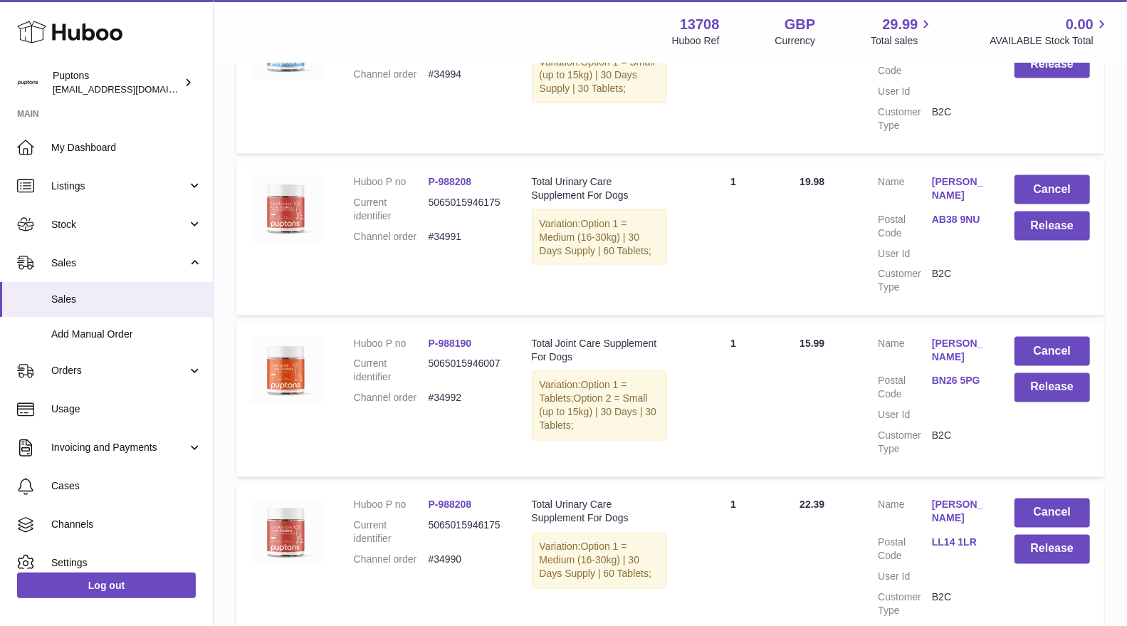
scroll to position [1485, 0]
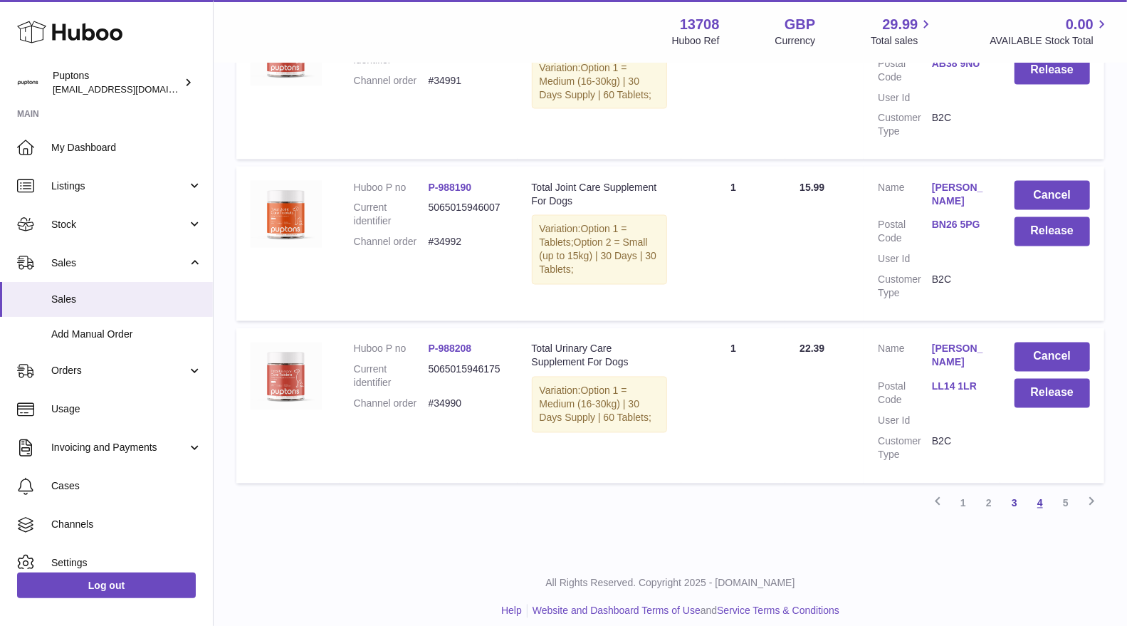
click at [1045, 491] on link "4" at bounding box center [1040, 504] width 26 height 26
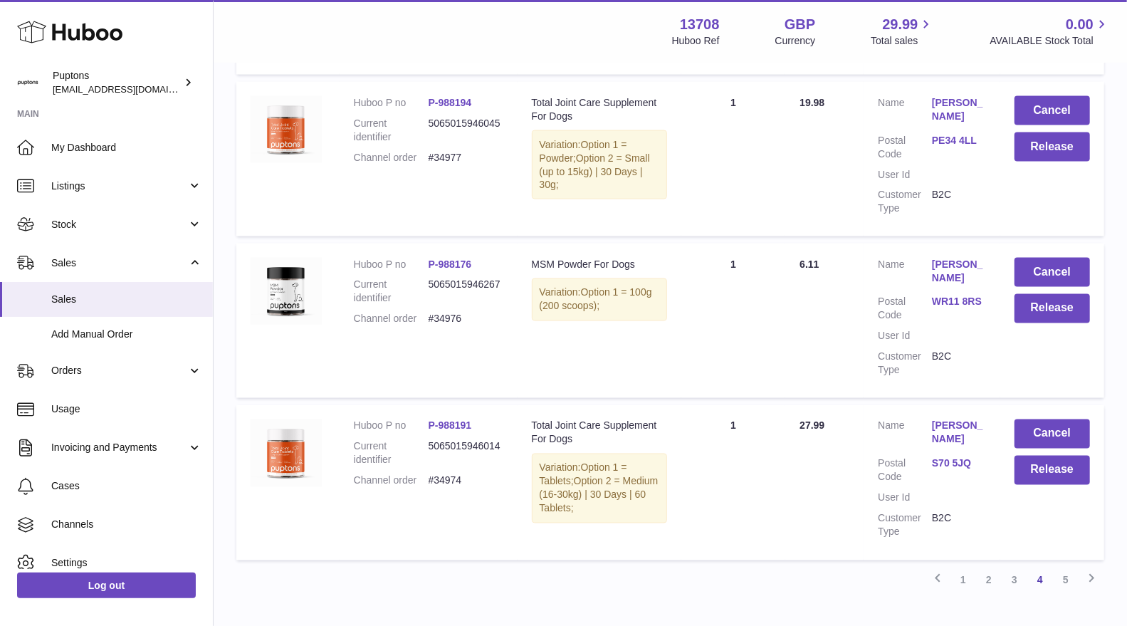
scroll to position [1499, 0]
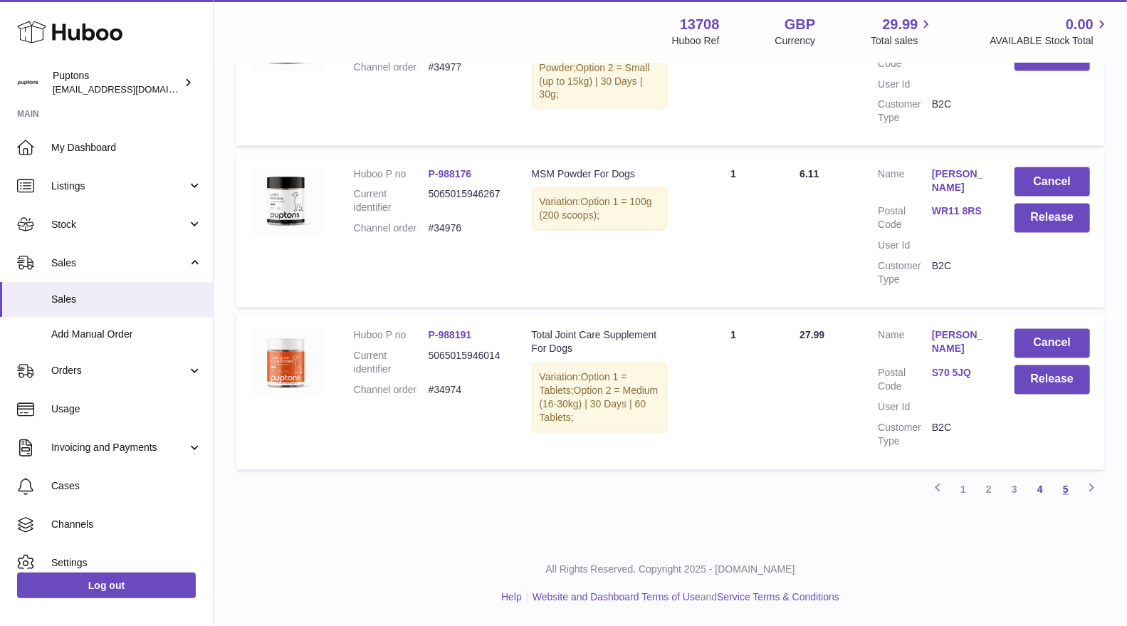
click at [1072, 493] on link "5" at bounding box center [1066, 490] width 26 height 26
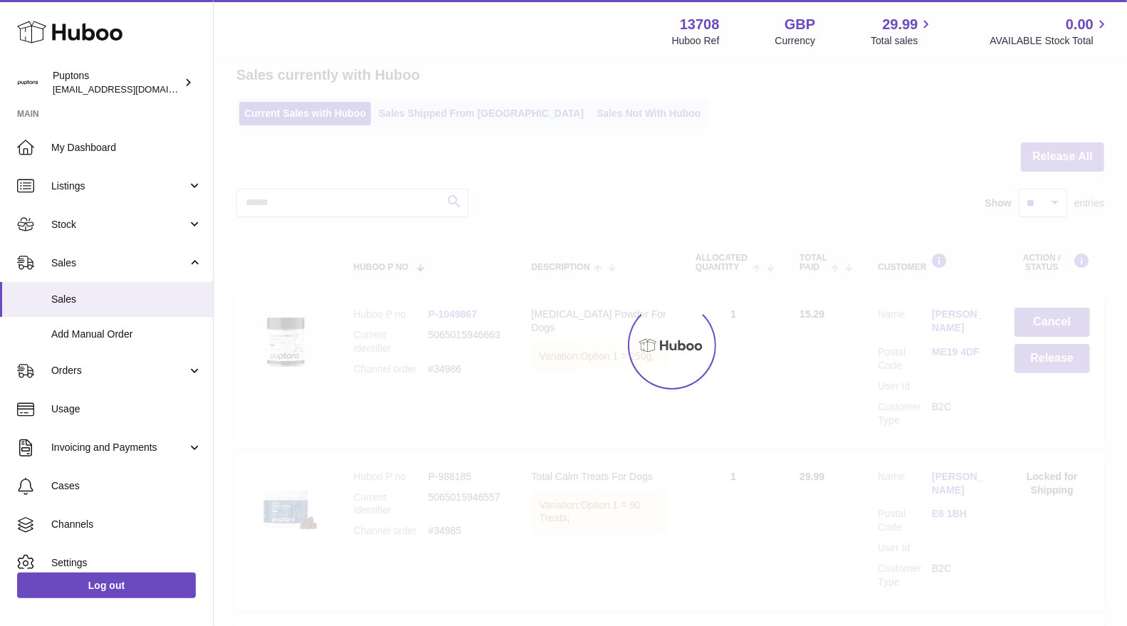
scroll to position [42, 0]
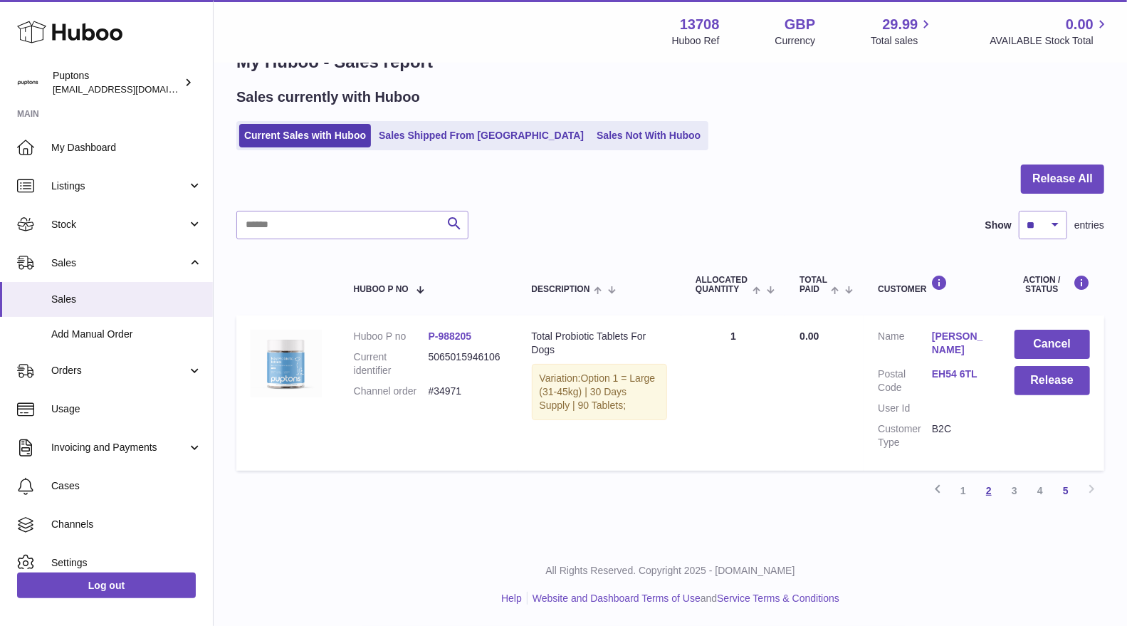
click at [994, 492] on link "2" at bounding box center [989, 491] width 26 height 26
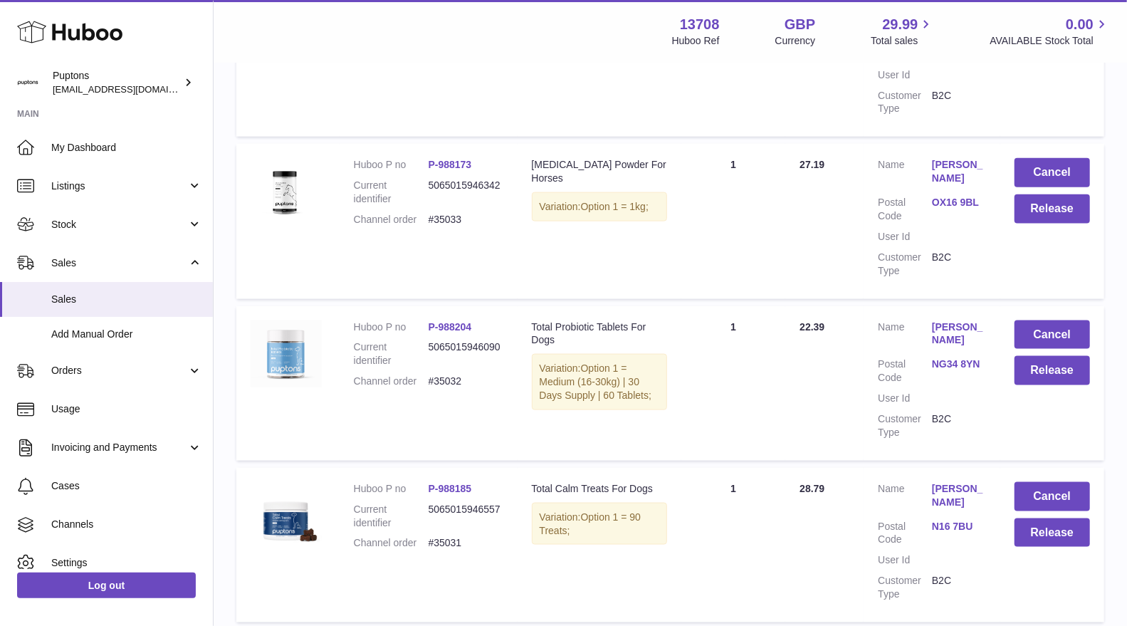
scroll to position [1092, 0]
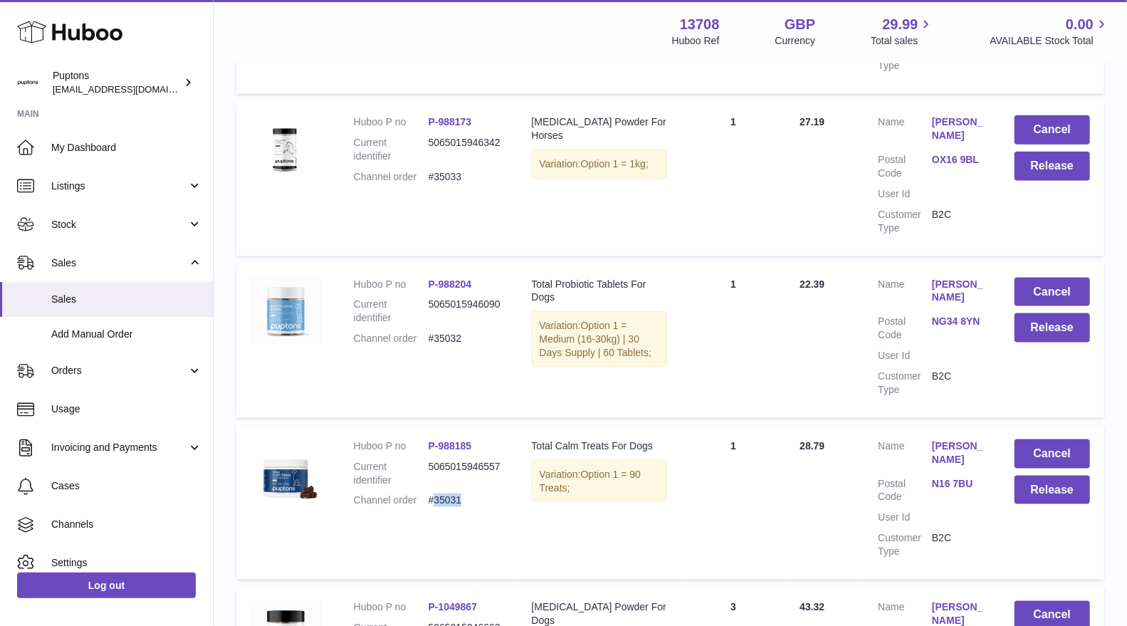
drag, startPoint x: 449, startPoint y: 476, endPoint x: 439, endPoint y: 477, distance: 10.8
click at [439, 493] on dd "#35031" at bounding box center [466, 500] width 75 height 14
copy dd "35031"
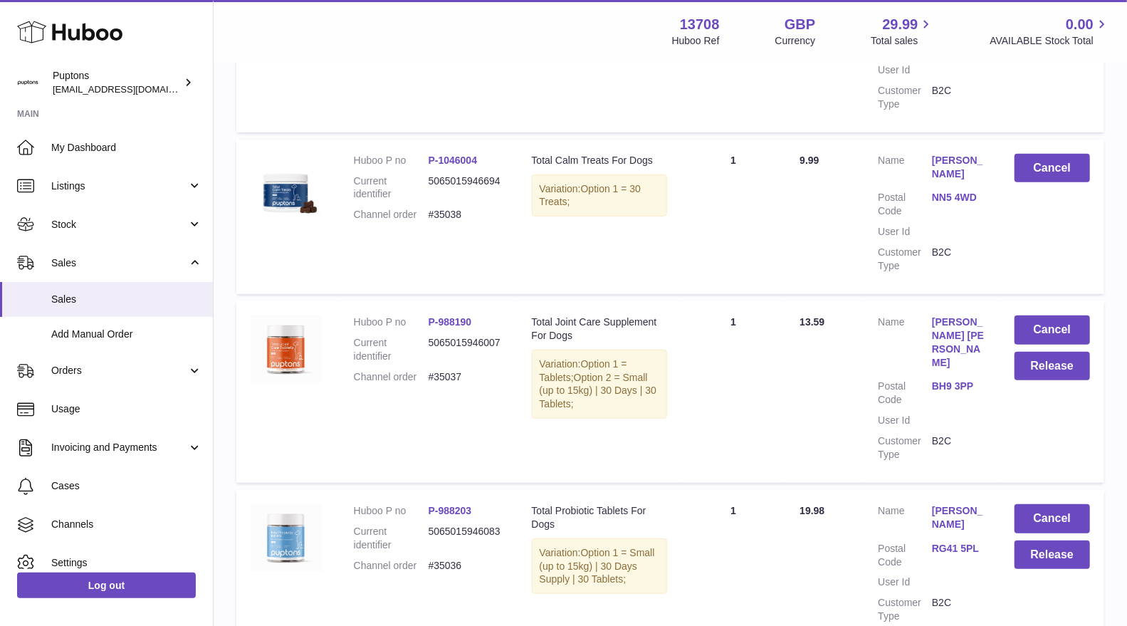
scroll to position [143, 0]
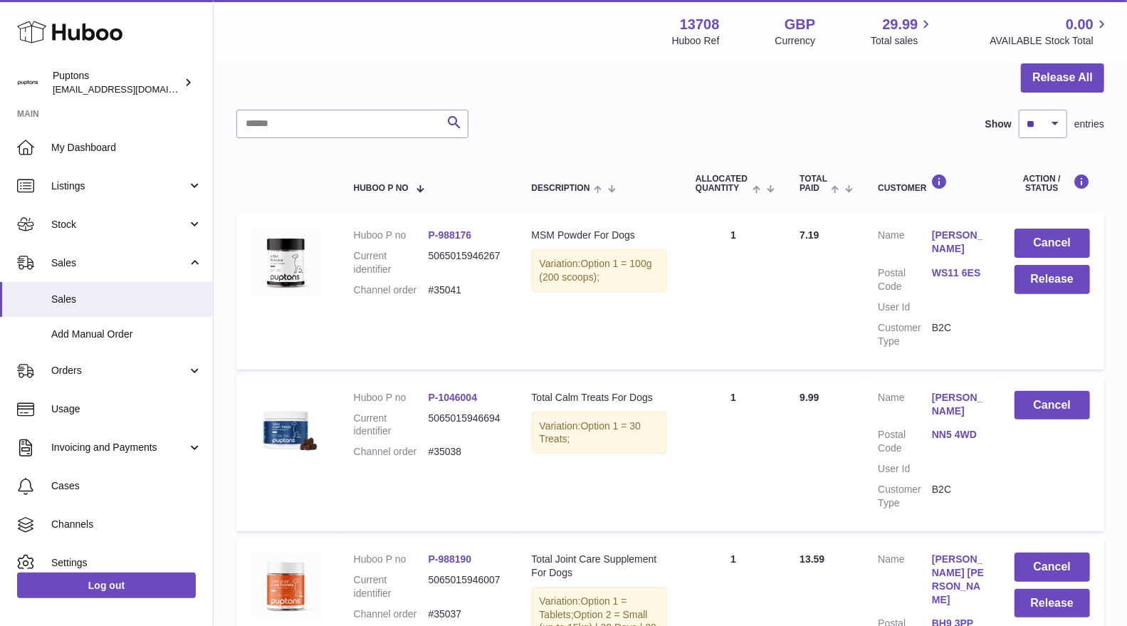
click at [459, 450] on dd "#35038" at bounding box center [466, 452] width 75 height 14
copy dd "35038"
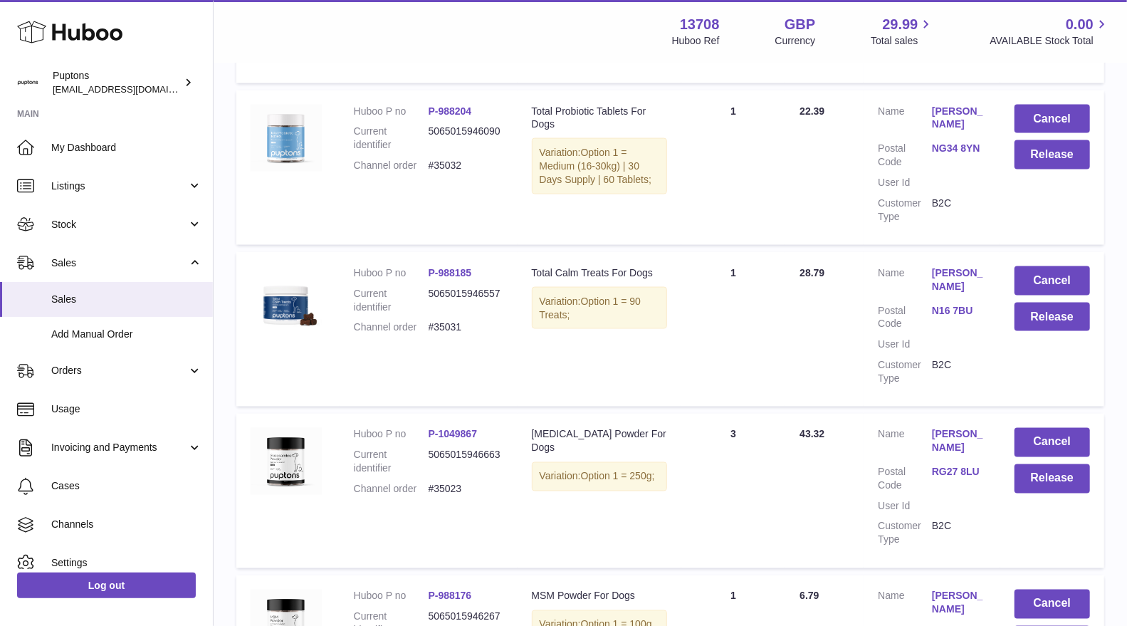
scroll to position [1499, 0]
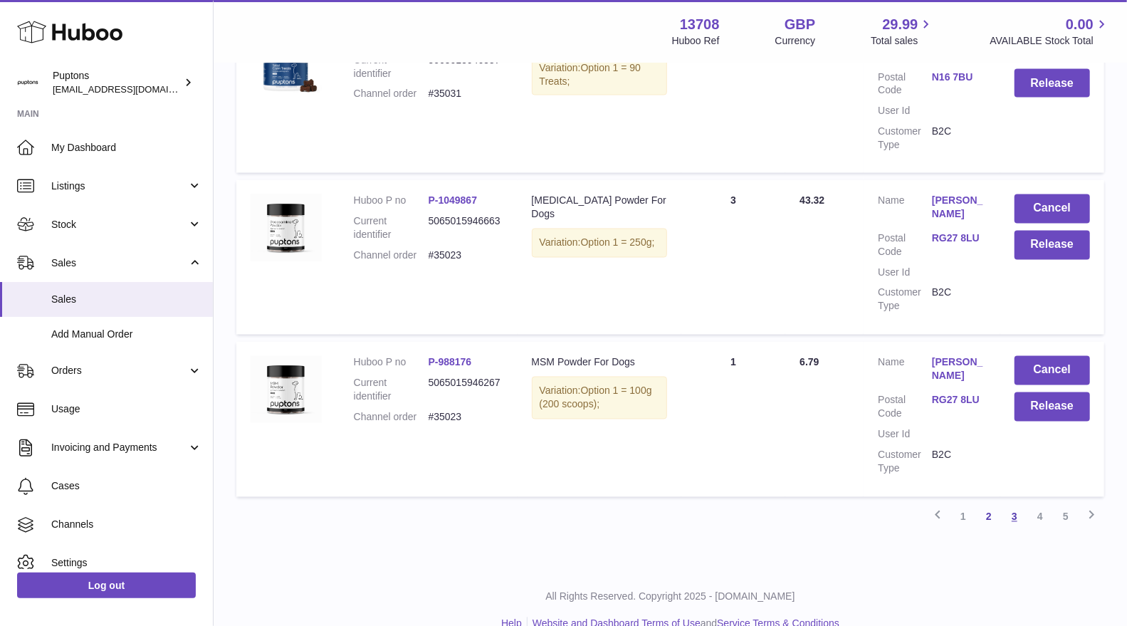
click at [1013, 504] on link "3" at bounding box center [1015, 517] width 26 height 26
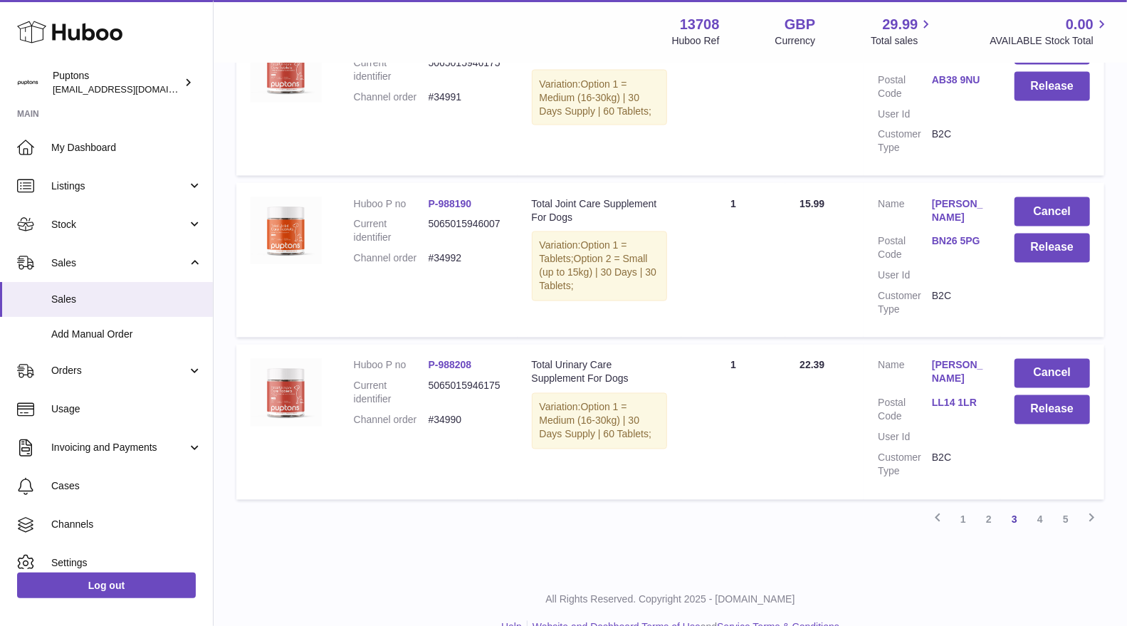
scroll to position [1485, 0]
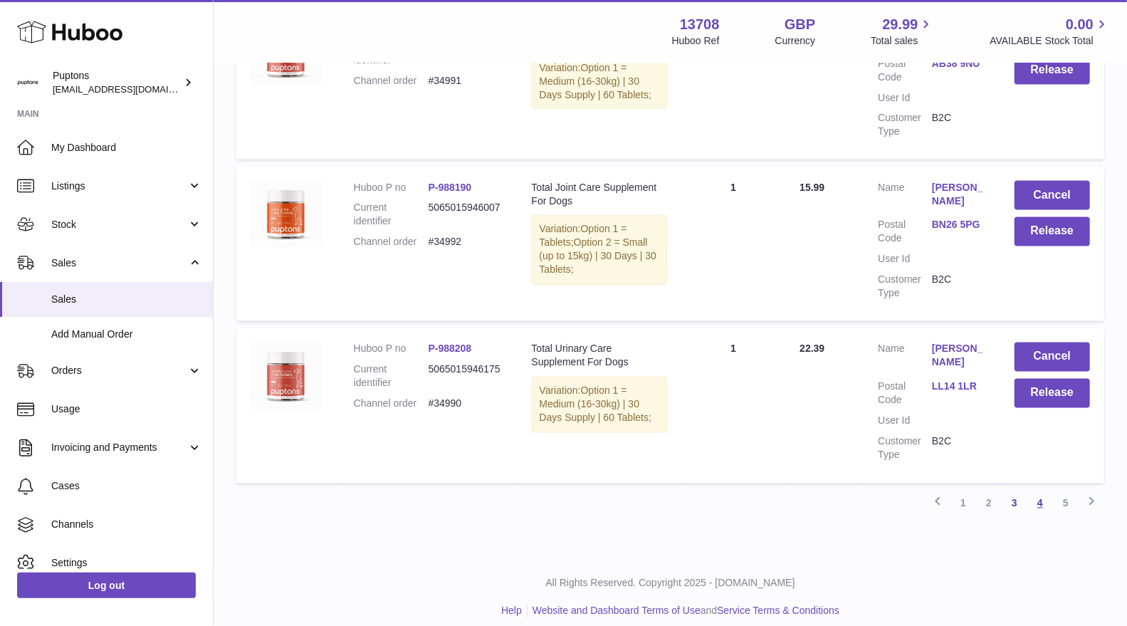
click at [1044, 491] on link "4" at bounding box center [1040, 504] width 26 height 26
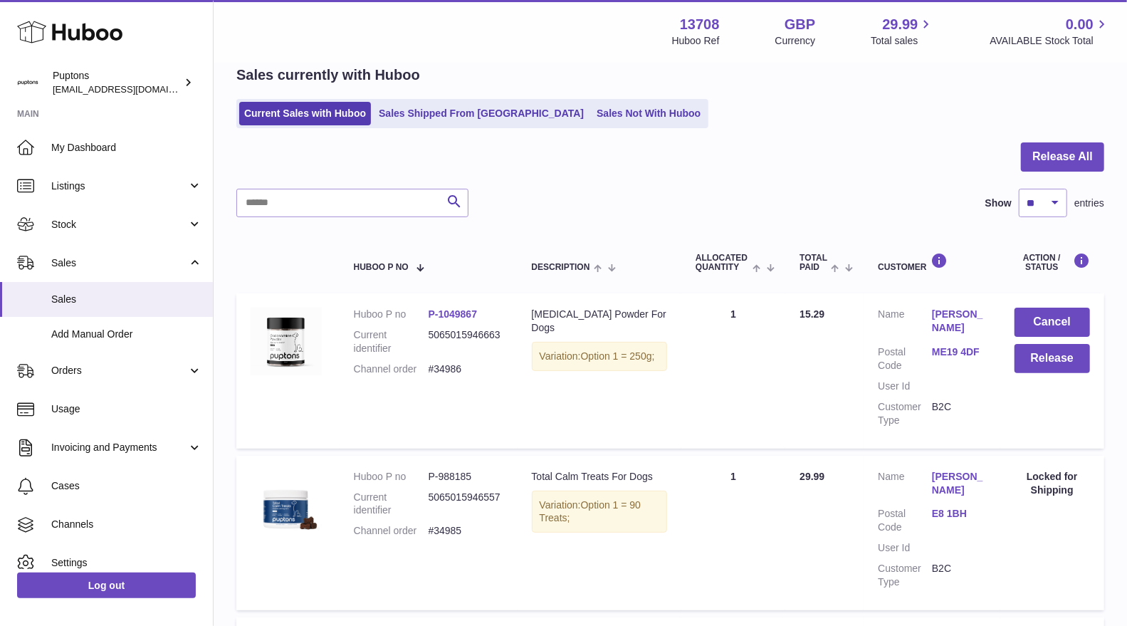
scroll to position [380, 0]
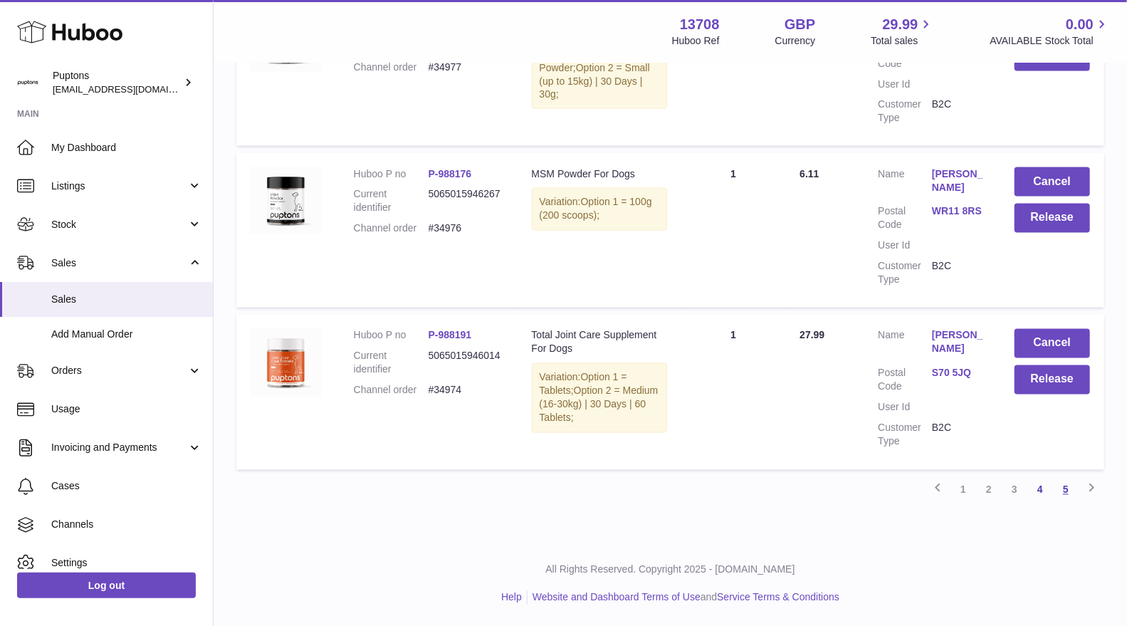
click at [1069, 494] on link "5" at bounding box center [1066, 490] width 26 height 26
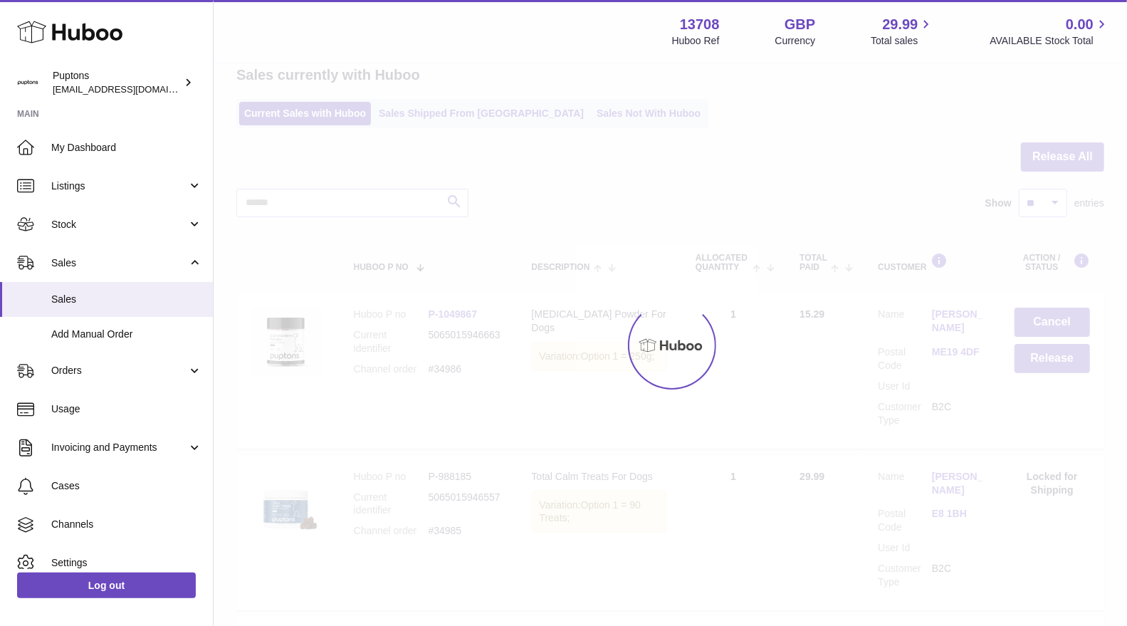
scroll to position [42, 0]
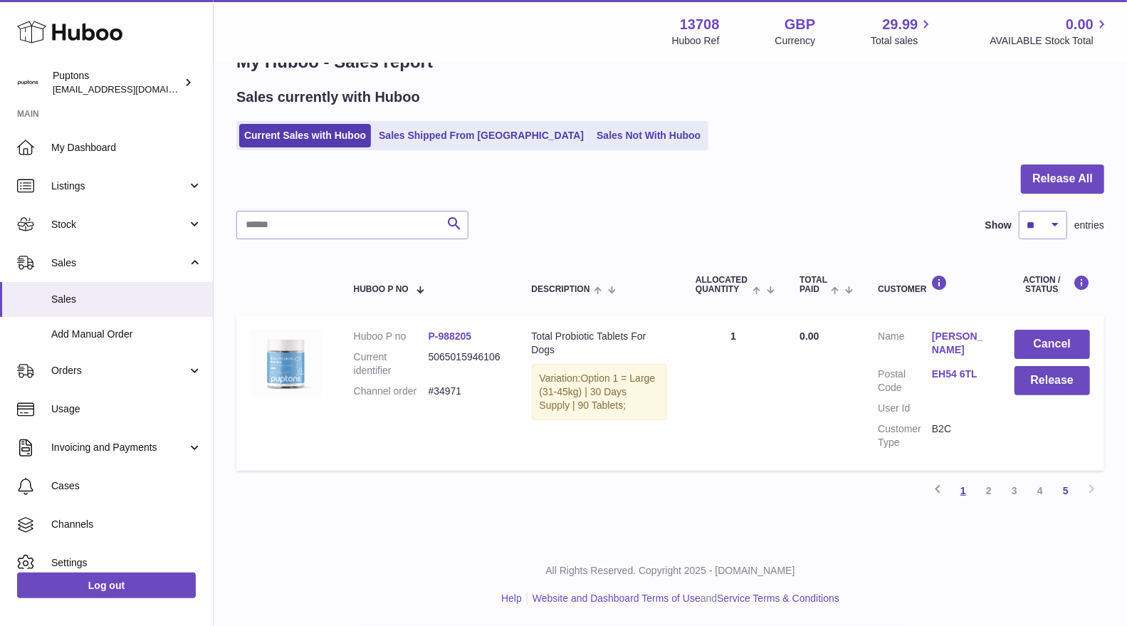
click at [969, 495] on link "1" at bounding box center [964, 491] width 26 height 26
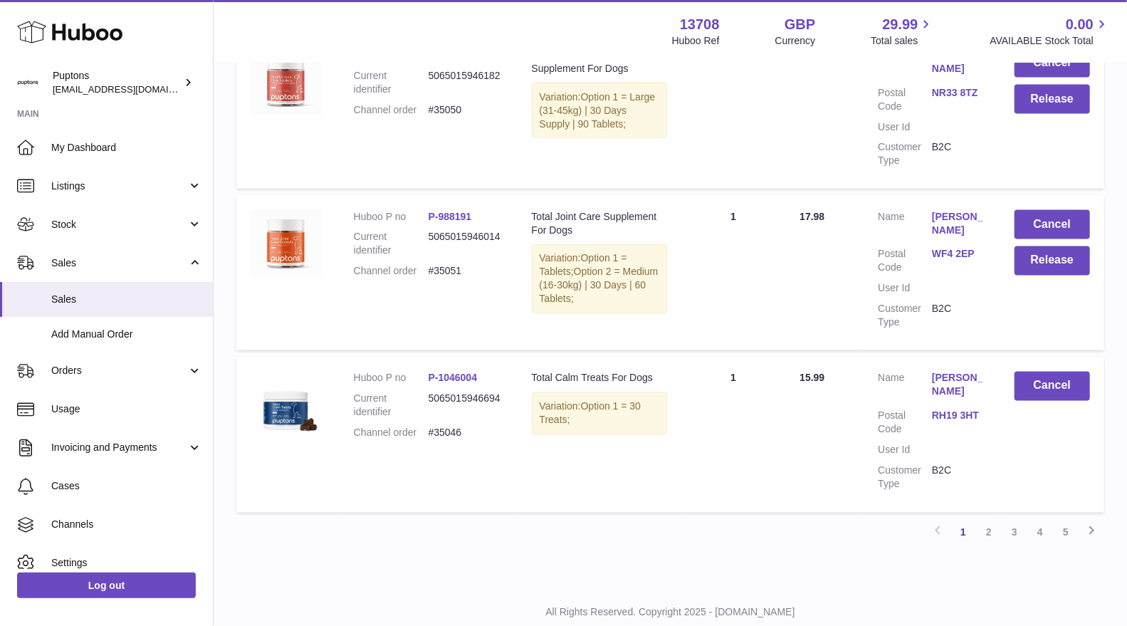
scroll to position [1472, 0]
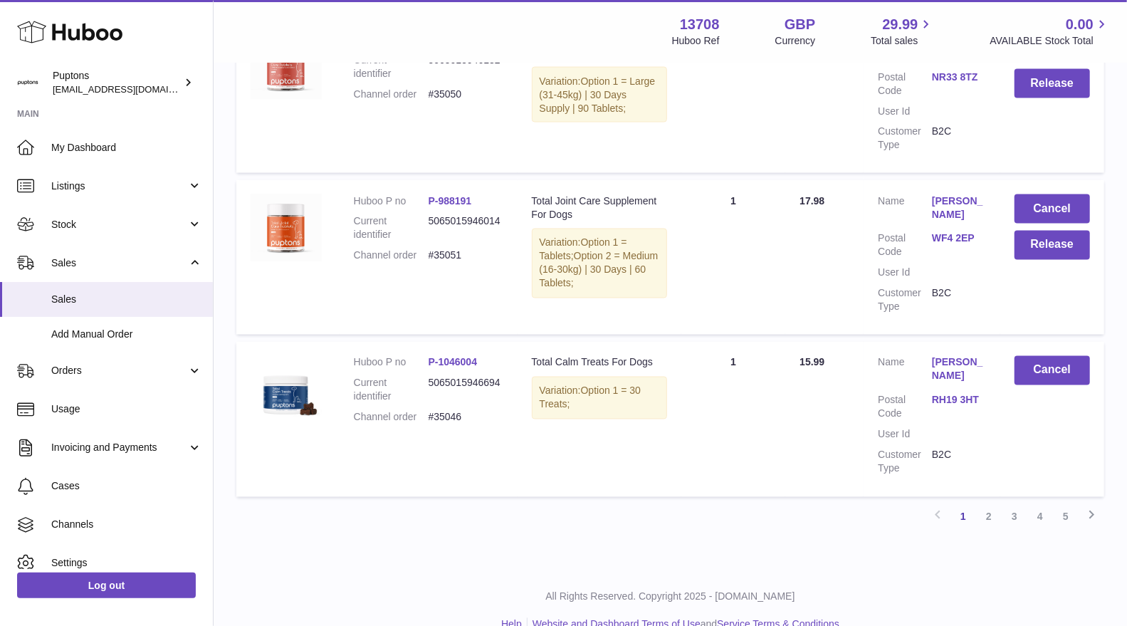
click at [449, 411] on dd "#35046" at bounding box center [466, 418] width 75 height 14
copy dd "35046"
click at [987, 504] on link "2" at bounding box center [989, 517] width 26 height 26
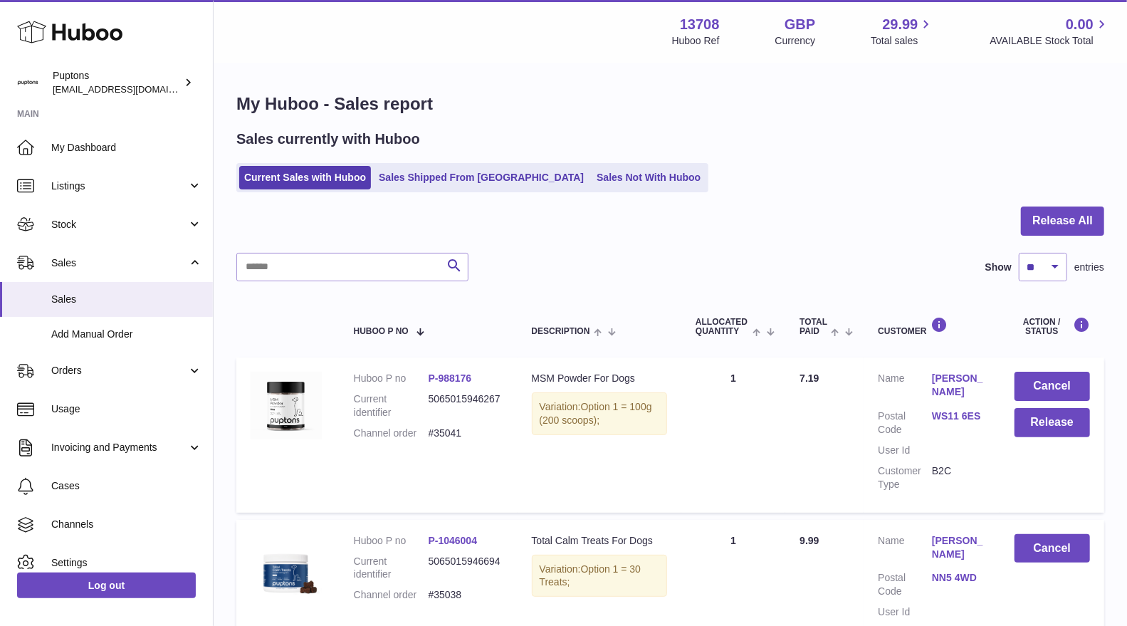
click at [54, 43] on icon at bounding box center [69, 32] width 105 height 28
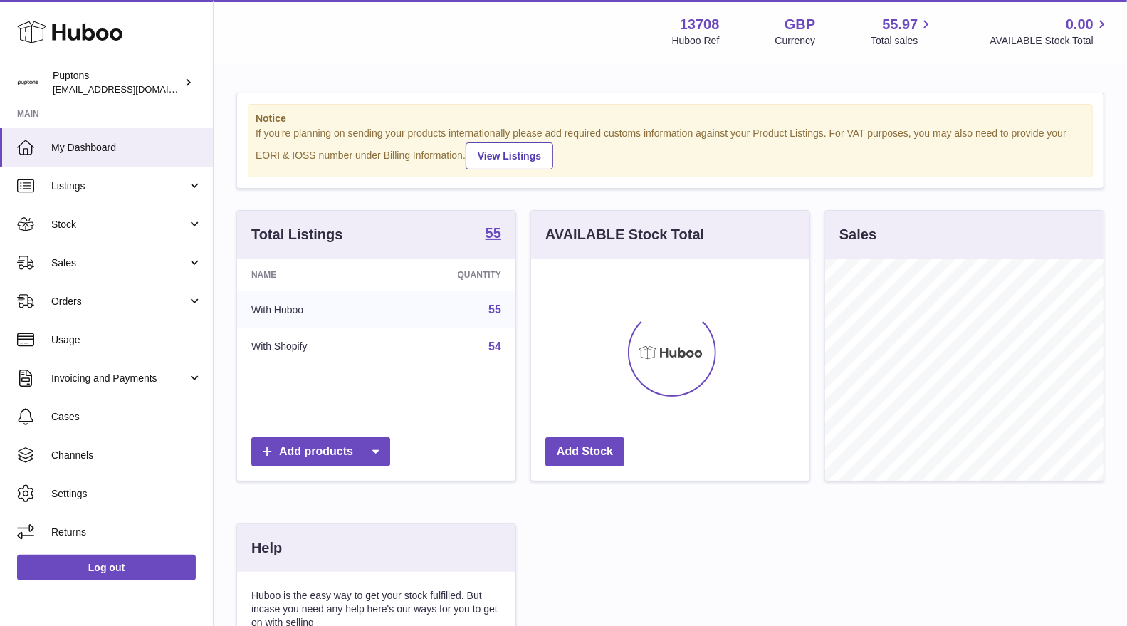
scroll to position [221, 278]
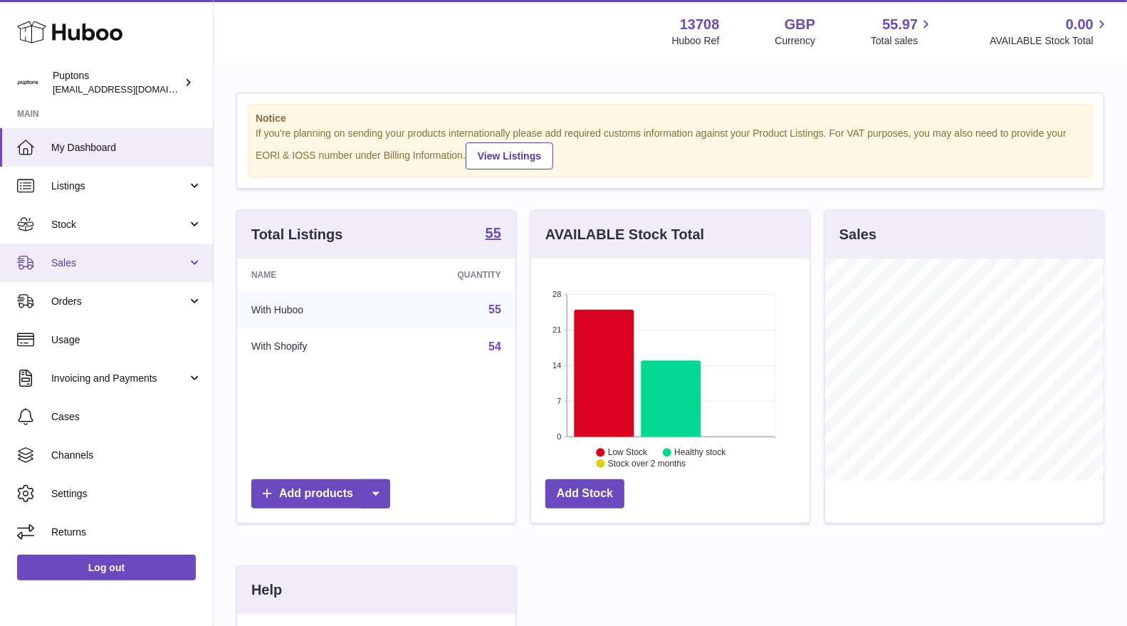
click at [102, 263] on span "Sales" at bounding box center [119, 263] width 136 height 14
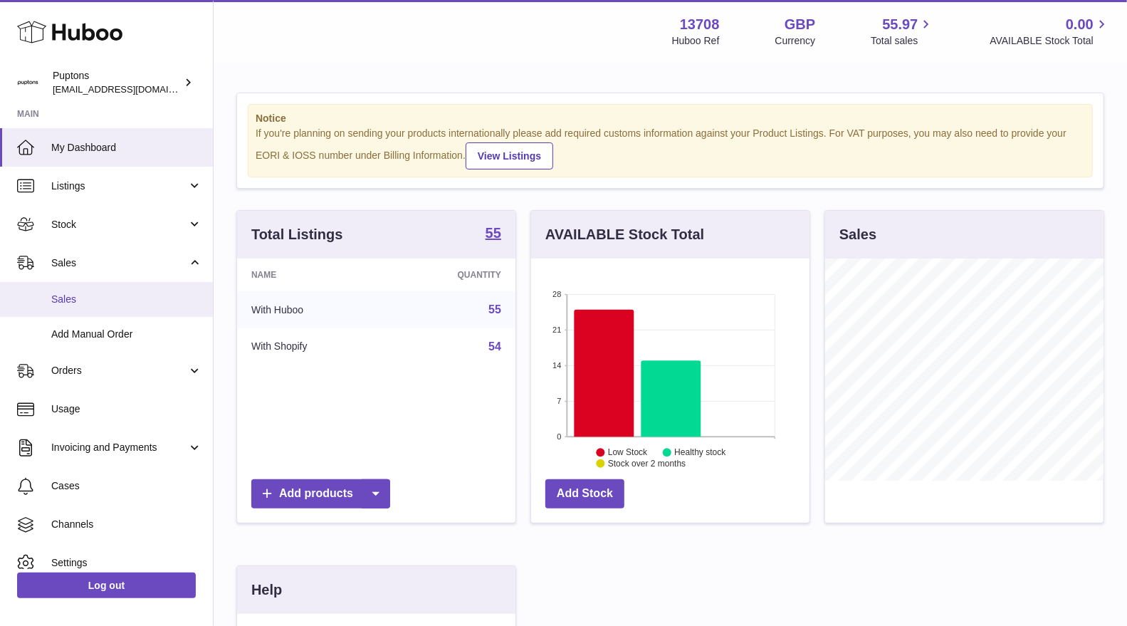
click at [100, 296] on span "Sales" at bounding box center [126, 300] width 151 height 14
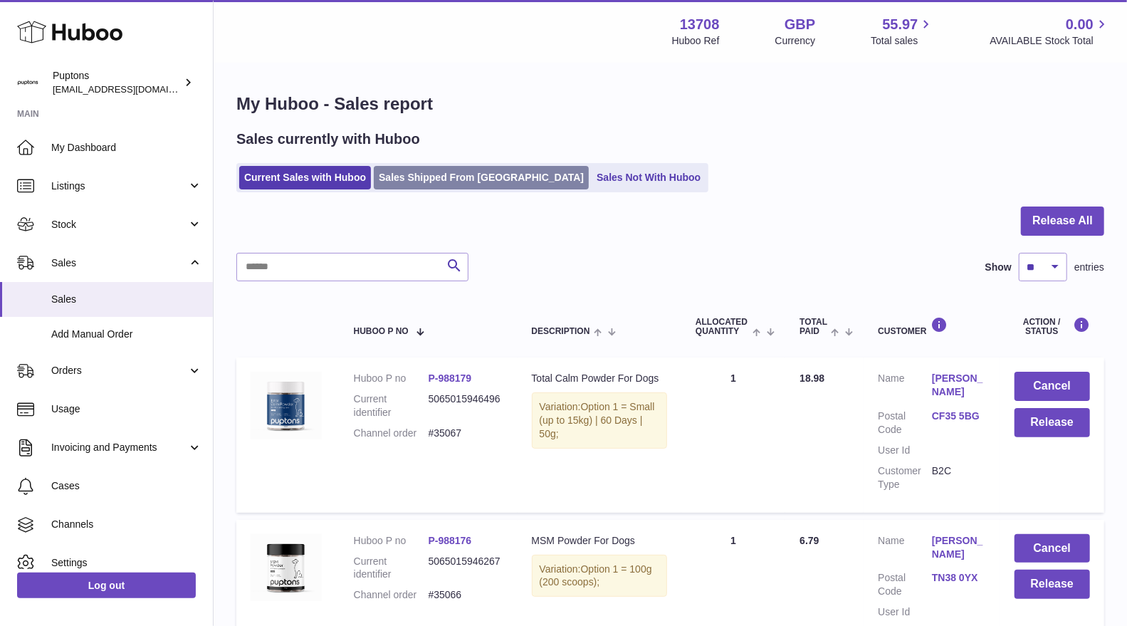
click at [463, 179] on link "Sales Shipped From [GEOGRAPHIC_DATA]" at bounding box center [481, 177] width 215 height 23
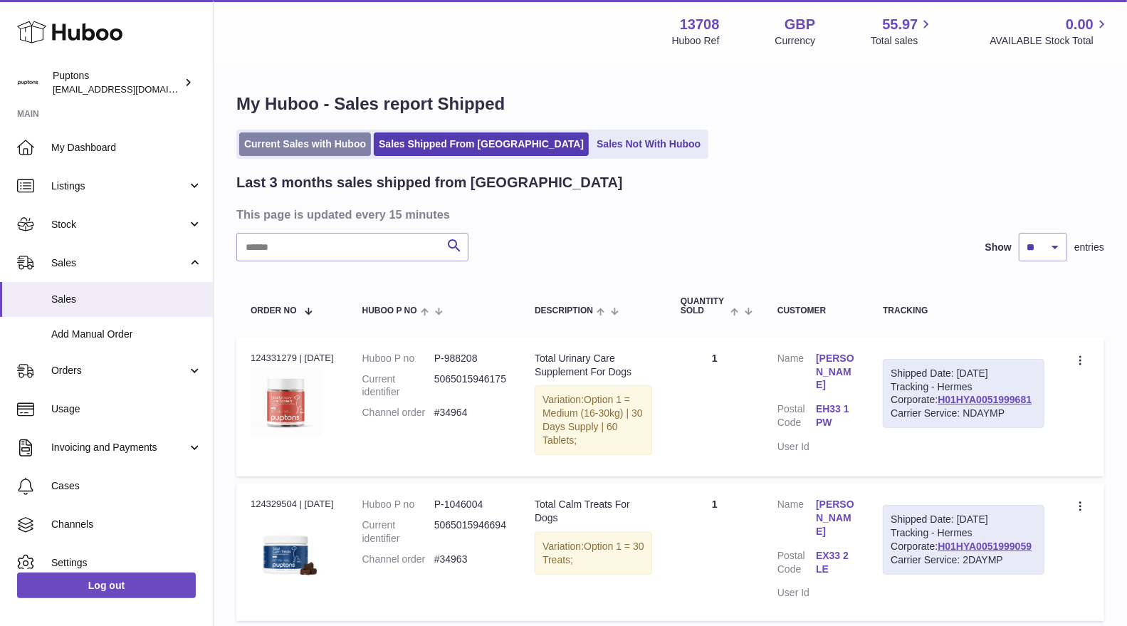
click at [335, 148] on link "Current Sales with Huboo" at bounding box center [305, 143] width 132 height 23
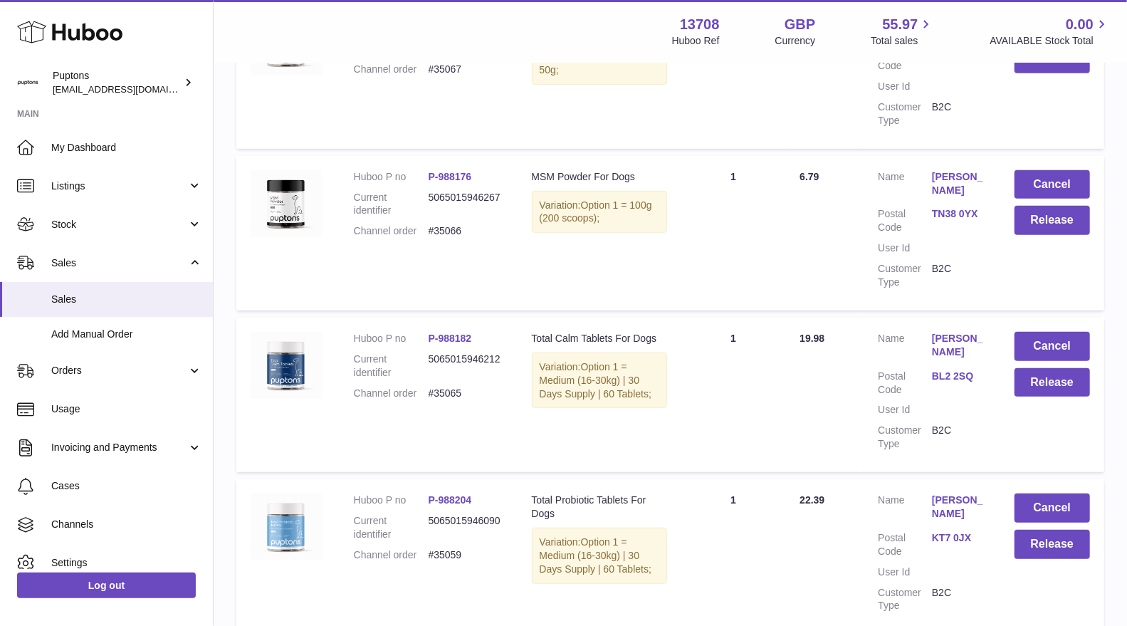
scroll to position [127, 0]
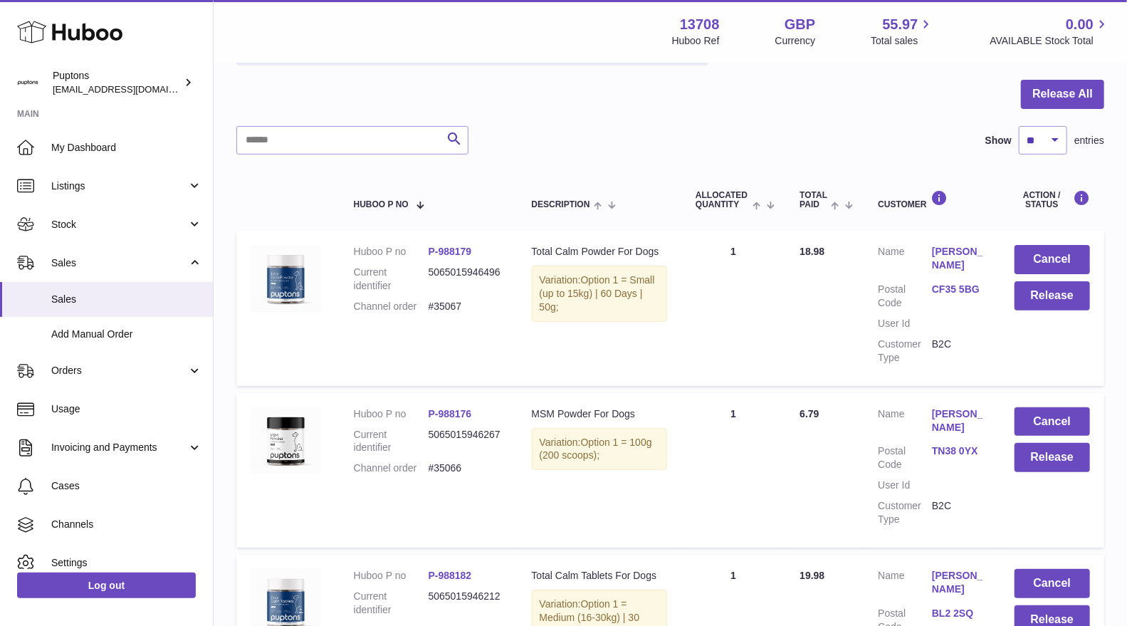
click at [73, 29] on icon at bounding box center [69, 32] width 105 height 28
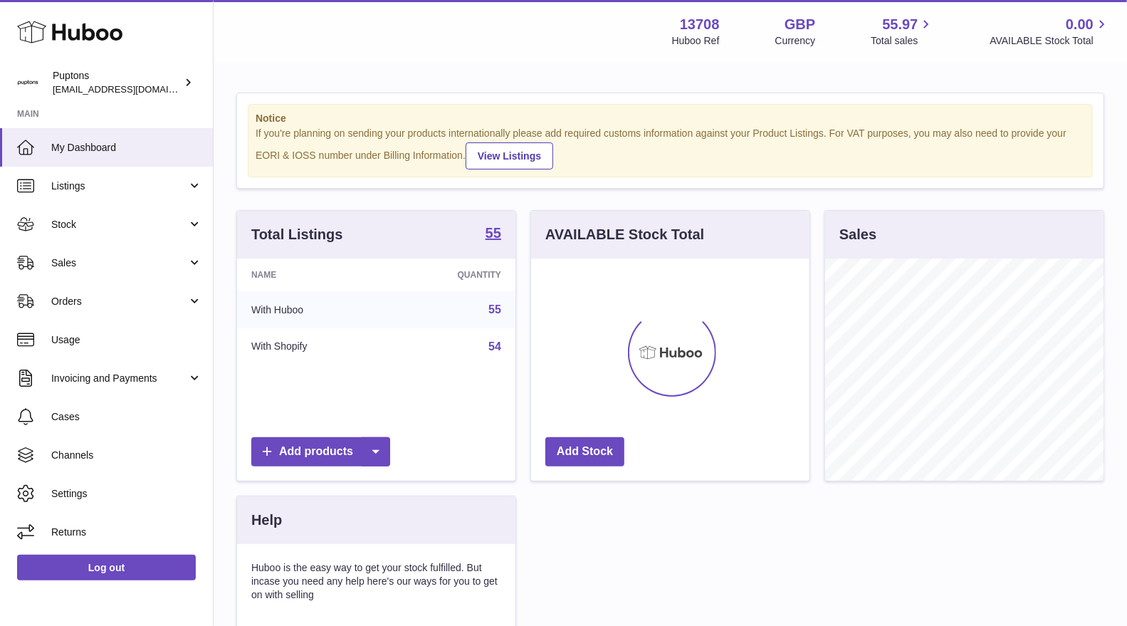
scroll to position [221, 278]
